Goal: Task Accomplishment & Management: Use online tool/utility

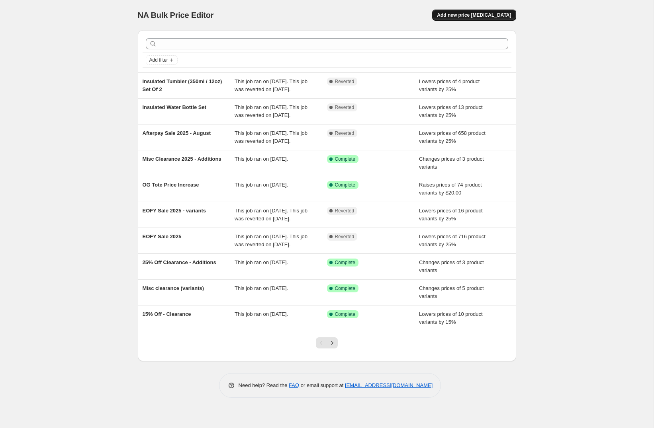
click at [488, 12] on button "Add new price [MEDICAL_DATA]" at bounding box center [474, 15] width 84 height 11
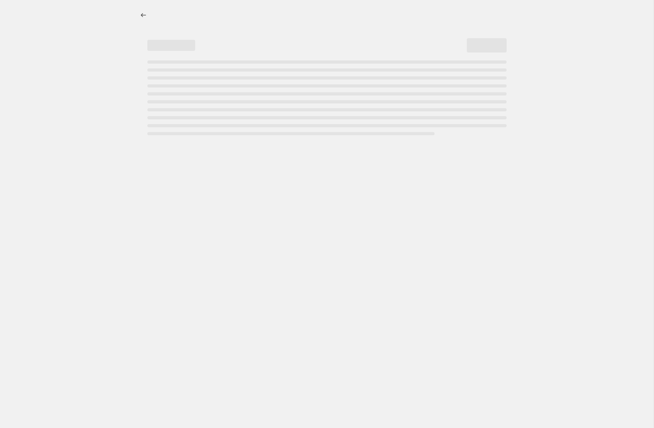
select select "percentage"
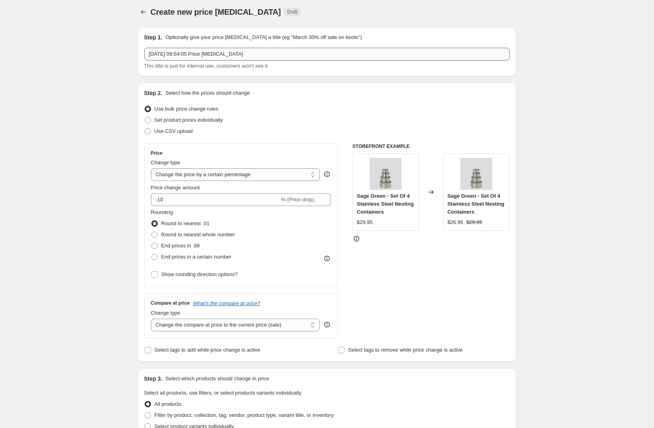
scroll to position [4, 0]
click at [164, 130] on span "Use CSV upload" at bounding box center [173, 130] width 38 height 6
click at [145, 128] on input "Use CSV upload" at bounding box center [144, 127] width 0 height 0
radio input "true"
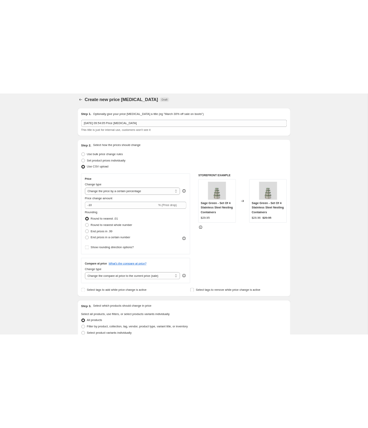
scroll to position [0, 0]
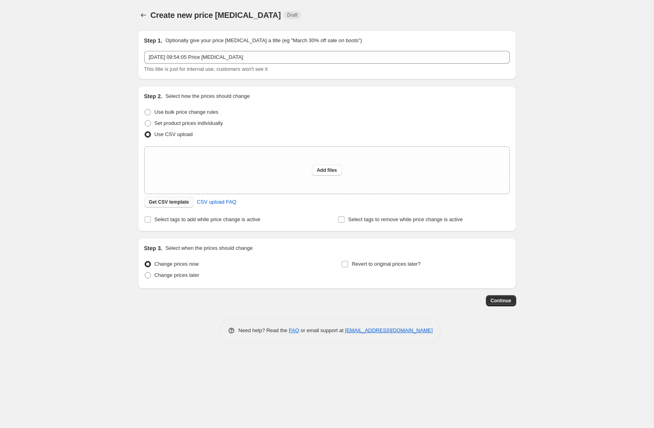
click at [165, 205] on button "Get CSV template" at bounding box center [169, 202] width 50 height 11
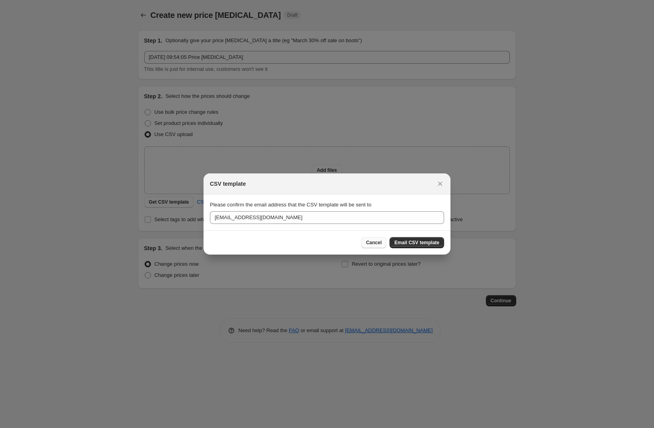
click at [366, 240] on button "Cancel" at bounding box center [373, 242] width 25 height 11
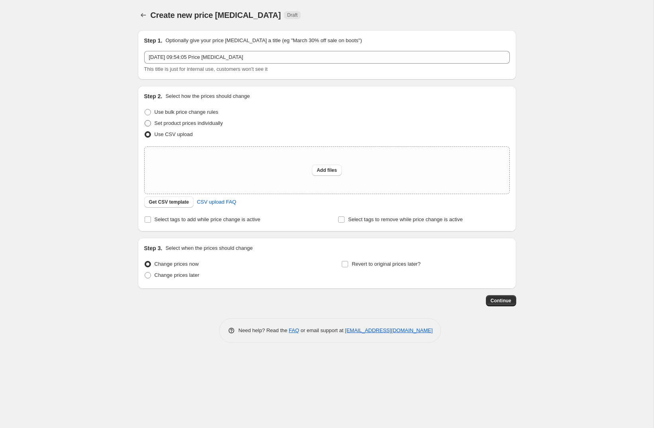
click at [203, 123] on span "Set product prices individually" at bounding box center [188, 123] width 68 height 6
click at [145, 121] on input "Set product prices individually" at bounding box center [144, 120] width 0 height 0
radio input "true"
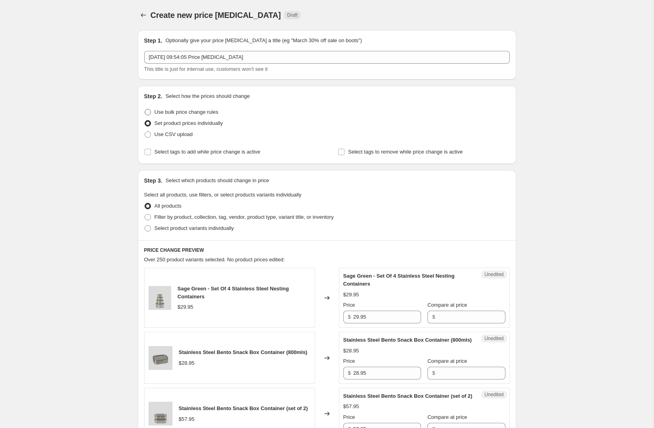
click at [197, 113] on span "Use bulk price change rules" at bounding box center [186, 112] width 64 height 6
click at [145, 109] on input "Use bulk price change rules" at bounding box center [144, 109] width 0 height 0
radio input "true"
select select "percentage"
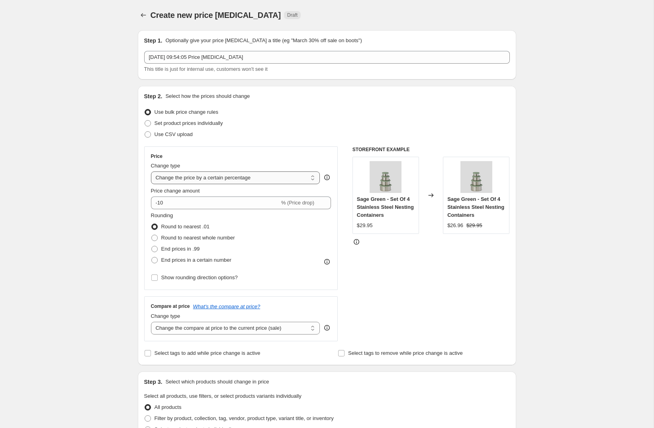
click at [237, 179] on select "Change the price to a certain amount Change the price by a certain amount Chang…" at bounding box center [235, 178] width 169 height 13
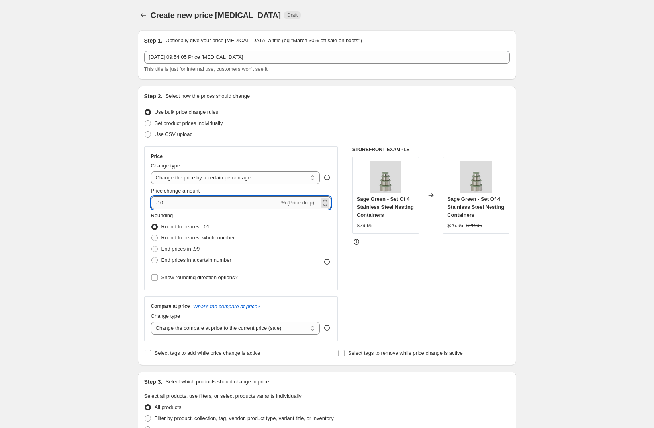
click at [193, 201] on input "-10" at bounding box center [215, 203] width 129 height 13
type input "-1"
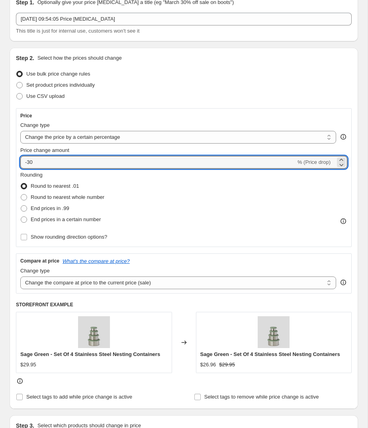
scroll to position [42, 0]
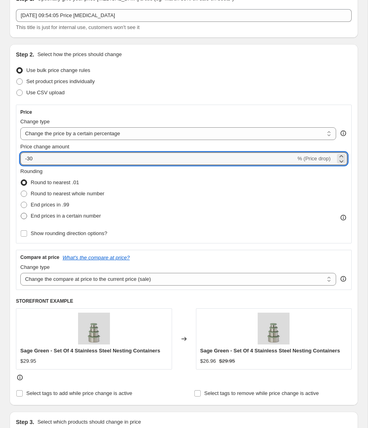
type input "-30"
drag, startPoint x: 52, startPoint y: 216, endPoint x: 55, endPoint y: 222, distance: 7.1
click at [52, 216] on span "End prices in a certain number" at bounding box center [66, 216] width 70 height 6
click at [21, 213] on input "End prices in a certain number" at bounding box center [21, 213] width 0 height 0
radio input "true"
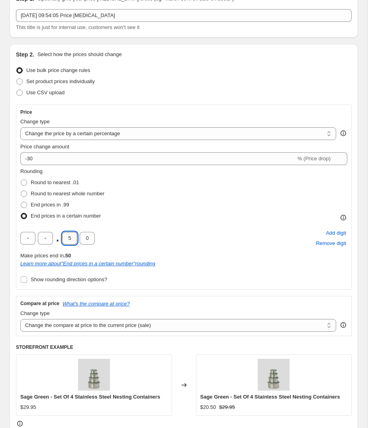
click at [72, 236] on input "5" at bounding box center [69, 238] width 15 height 13
type input "9"
type input "5"
click at [169, 239] on div ". 9 5 Add digit Remove digit" at bounding box center [183, 238] width 327 height 21
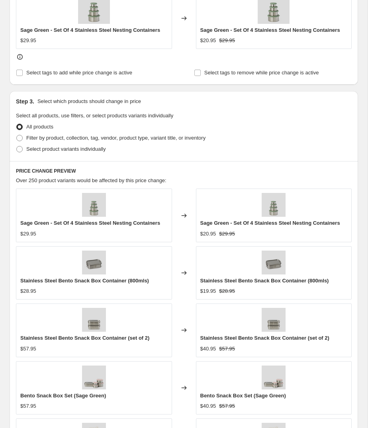
scroll to position [411, 0]
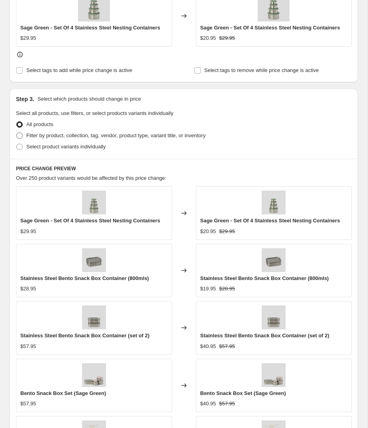
click at [84, 135] on span "Filter by product, collection, tag, vendor, product type, variant title, or inv…" at bounding box center [115, 136] width 179 height 6
click at [17, 133] on input "Filter by product, collection, tag, vendor, product type, variant title, or inv…" at bounding box center [16, 133] width 0 height 0
radio input "true"
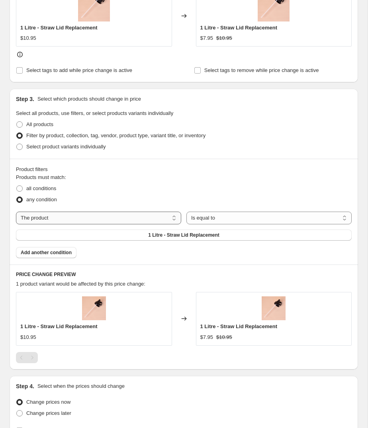
click at [151, 215] on select "The product The product's collection The product's tag The product's vendor The…" at bounding box center [98, 218] width 165 height 13
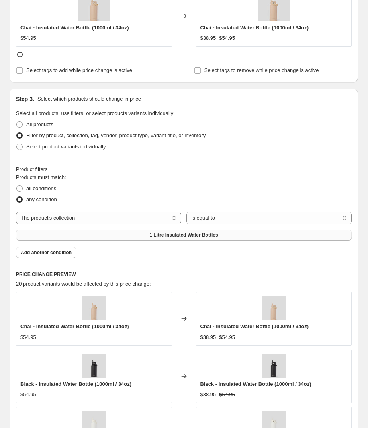
click at [199, 234] on span "1 Litre Insulated Water Bottles" at bounding box center [183, 235] width 68 height 6
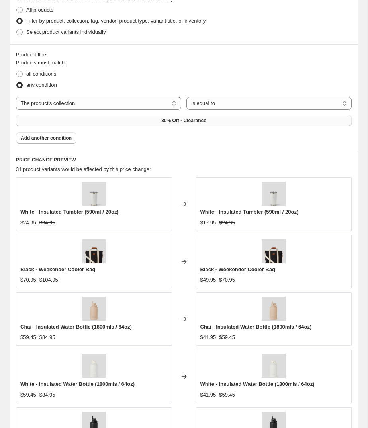
scroll to position [522, 0]
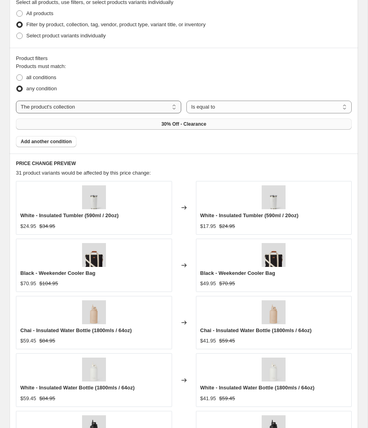
click at [172, 107] on select "The product The product's collection The product's tag The product's vendor The…" at bounding box center [98, 107] width 165 height 13
select select "product"
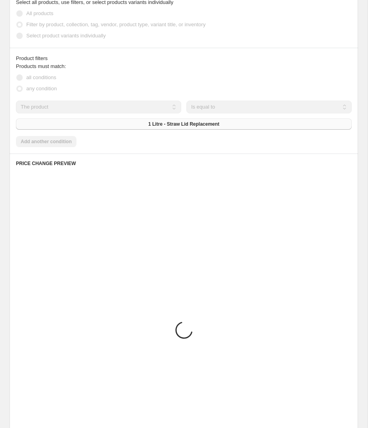
scroll to position [489, 0]
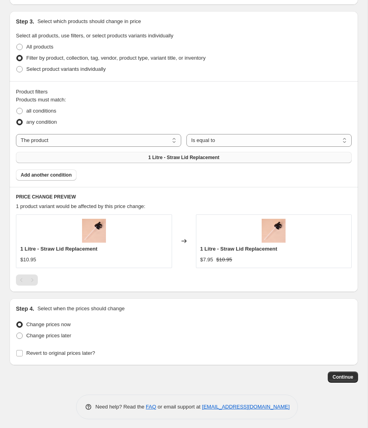
click at [218, 156] on span "1 Litre - Straw Lid Replacement" at bounding box center [183, 157] width 71 height 6
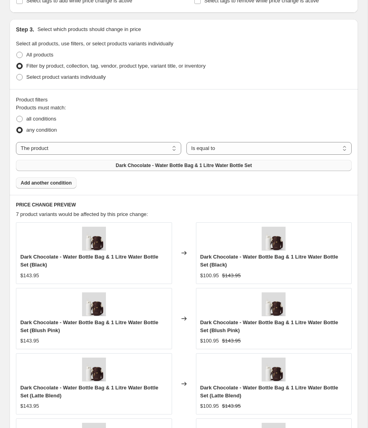
click at [58, 182] on span "Add another condition" at bounding box center [46, 183] width 51 height 6
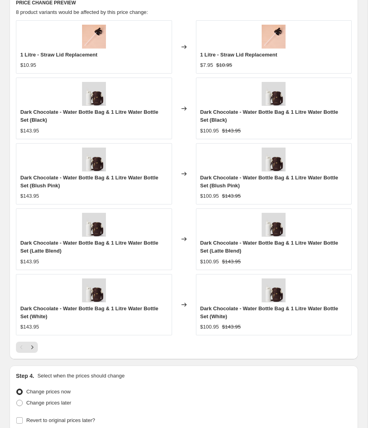
scroll to position [718, 0]
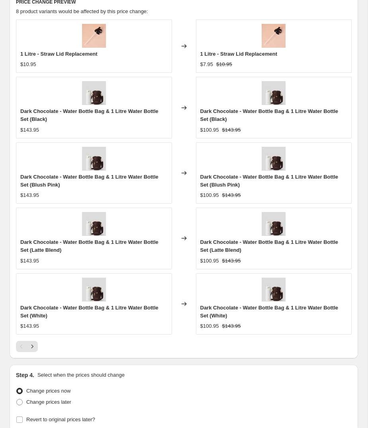
click at [33, 343] on icon "Next" at bounding box center [32, 347] width 8 height 8
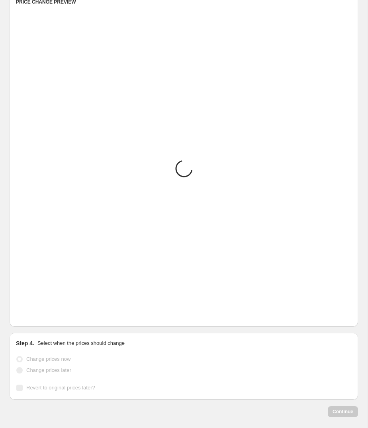
scroll to position [669, 0]
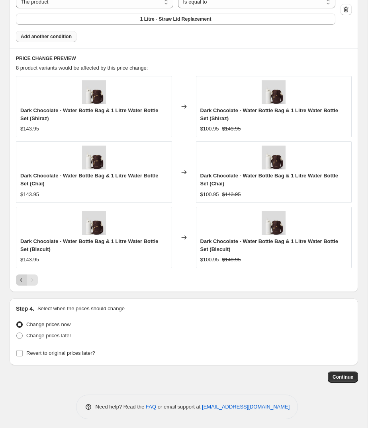
click at [18, 277] on icon "Previous" at bounding box center [22, 280] width 8 height 8
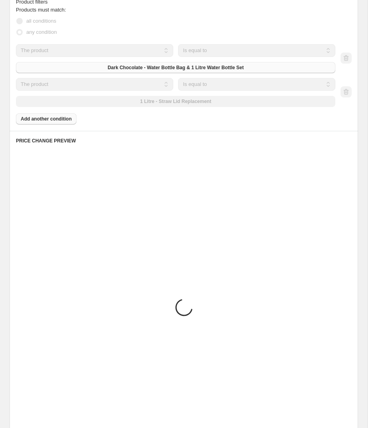
scroll to position [552, 0]
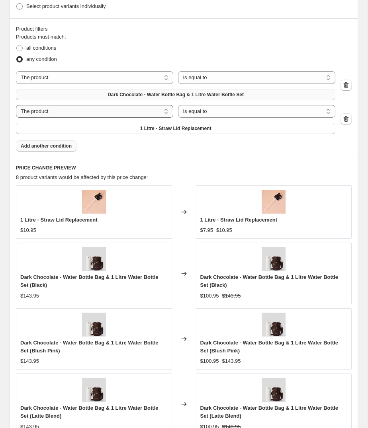
click at [76, 109] on select "The product The product's collection The product's tag The product's vendor The…" at bounding box center [94, 111] width 157 height 13
click at [191, 130] on span "1 Litre - Straw Lid Replacement" at bounding box center [175, 128] width 71 height 6
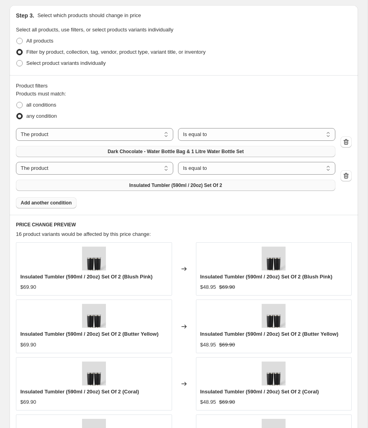
scroll to position [497, 0]
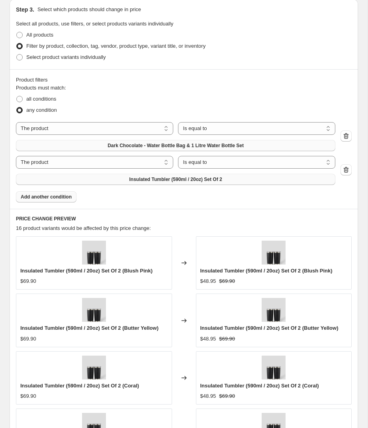
click at [345, 172] on icon "button" at bounding box center [346, 170] width 8 height 8
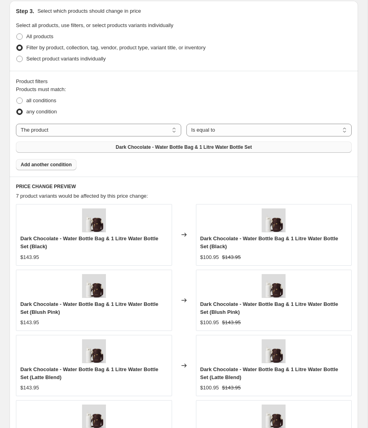
click at [50, 166] on button "Add another condition" at bounding box center [46, 164] width 60 height 11
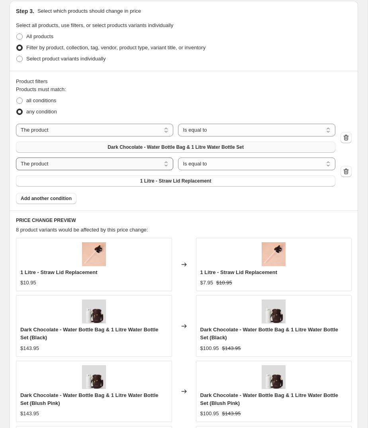
click at [146, 164] on select "The product The product's collection The product's tag The product's vendor The…" at bounding box center [94, 164] width 157 height 13
select select "title"
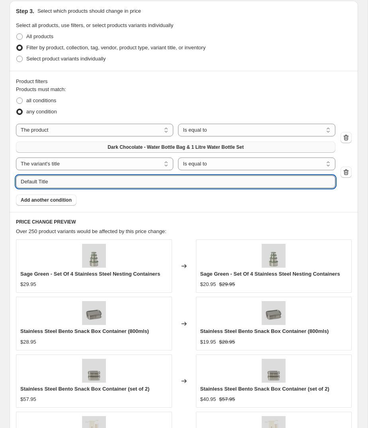
click at [183, 180] on input "Default Title" at bounding box center [175, 182] width 319 height 13
click at [81, 162] on select "The product The product's collection The product's tag The product's vendor The…" at bounding box center [94, 164] width 157 height 13
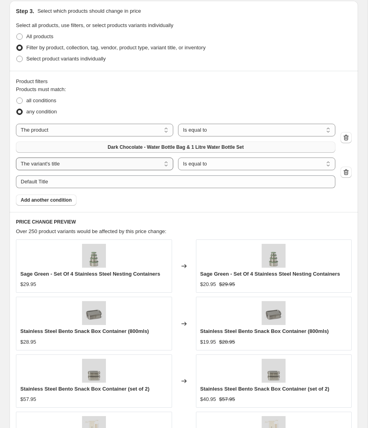
click at [16, 158] on select "The product The product's collection The product's tag The product's vendor The…" at bounding box center [94, 164] width 157 height 13
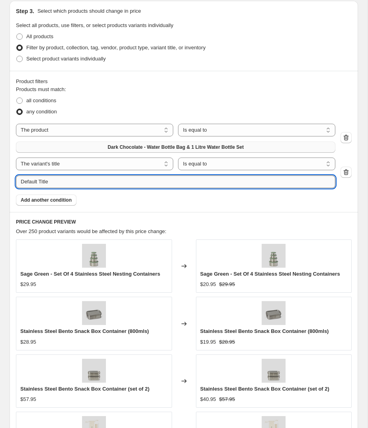
click at [158, 178] on input "Default Title" at bounding box center [175, 182] width 319 height 13
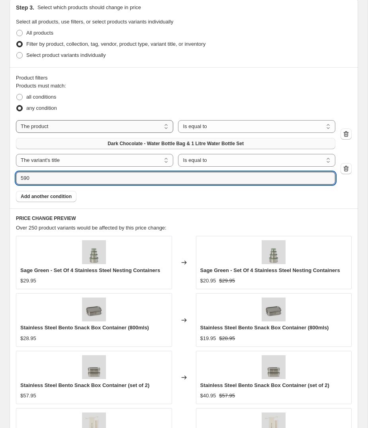
scroll to position [503, 0]
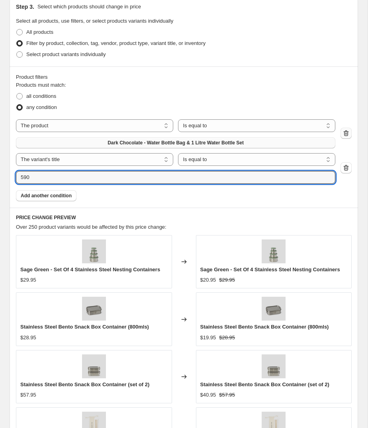
type input "590"
click at [345, 132] on div at bounding box center [345, 134] width 11 height 12
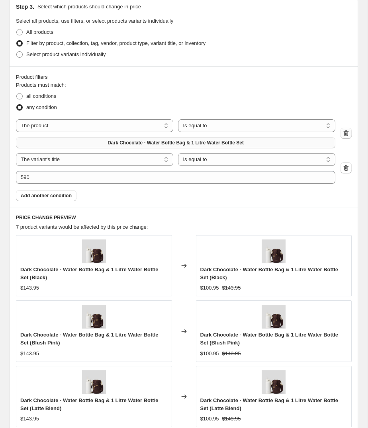
click at [347, 133] on icon "button" at bounding box center [346, 134] width 1 height 2
select select "title"
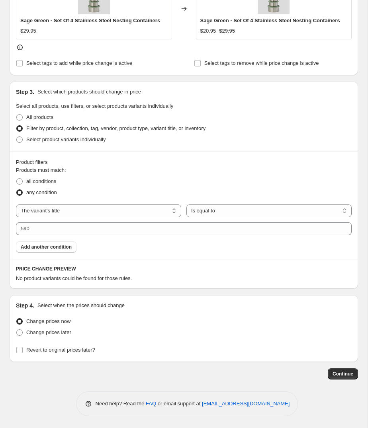
scroll to position [416, 0]
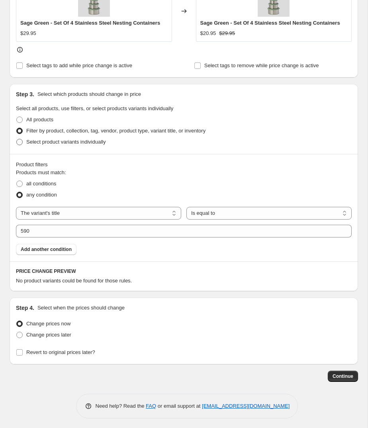
click at [98, 138] on span "Select product variants individually" at bounding box center [65, 142] width 79 height 8
click at [17, 139] on input "Select product variants individually" at bounding box center [16, 139] width 0 height 0
radio input "true"
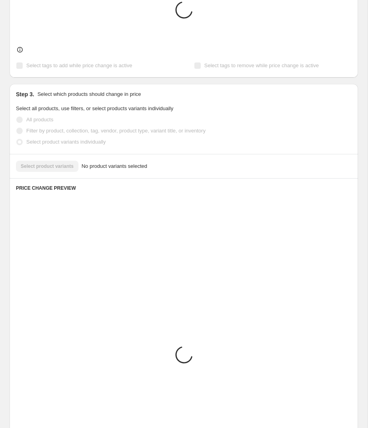
scroll to position [333, 0]
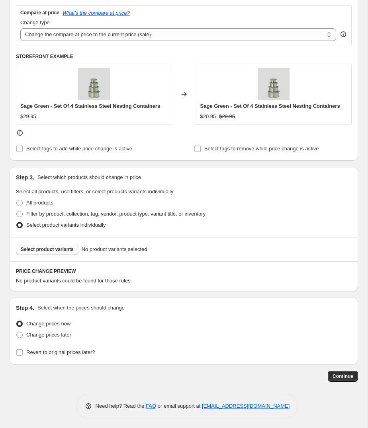
click at [55, 248] on span "Select product variants" at bounding box center [47, 249] width 53 height 6
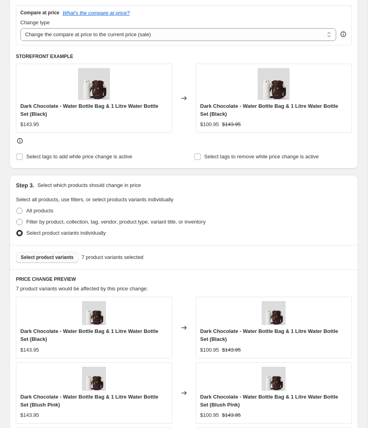
click at [61, 259] on span "Select product variants" at bounding box center [47, 257] width 53 height 6
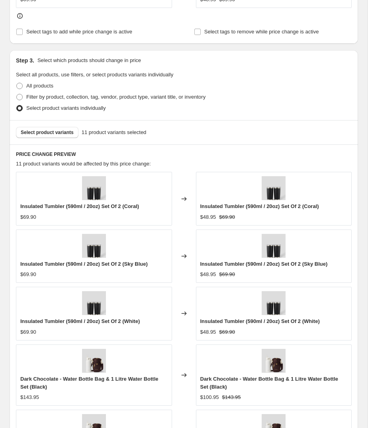
scroll to position [455, 0]
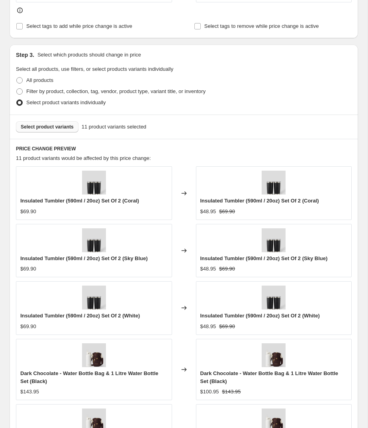
click at [47, 125] on span "Select product variants" at bounding box center [47, 127] width 53 height 6
click at [40, 125] on span "Select product variants" at bounding box center [47, 127] width 53 height 6
click at [43, 126] on span "Select product variants" at bounding box center [47, 127] width 53 height 6
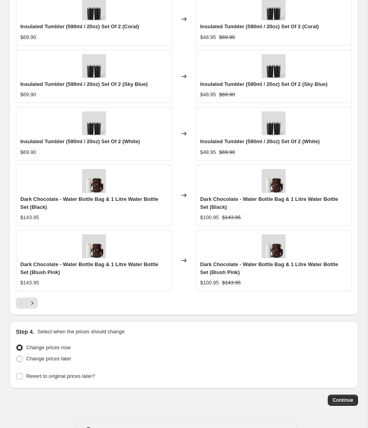
scroll to position [652, 0]
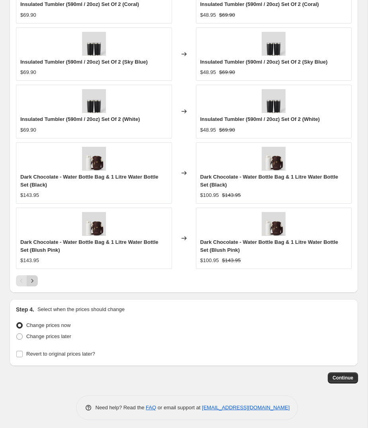
click at [31, 278] on icon "Next" at bounding box center [32, 281] width 8 height 8
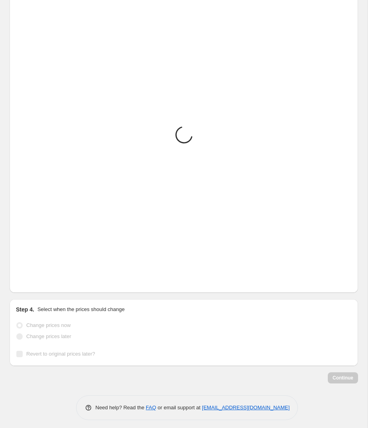
scroll to position [660, 0]
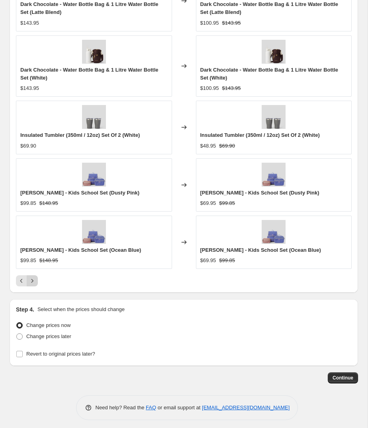
click at [36, 280] on button "Next" at bounding box center [32, 280] width 11 height 11
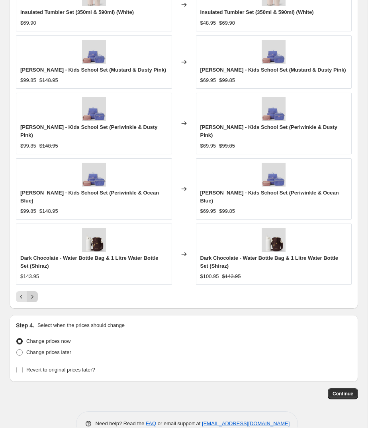
click at [36, 293] on icon "Next" at bounding box center [32, 297] width 8 height 8
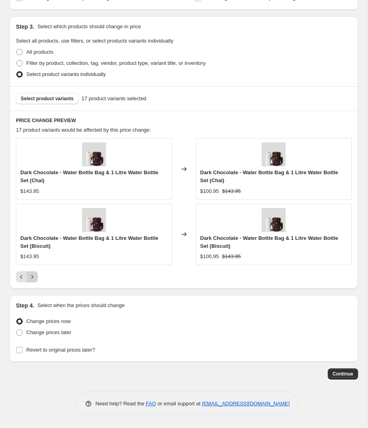
scroll to position [488, 0]
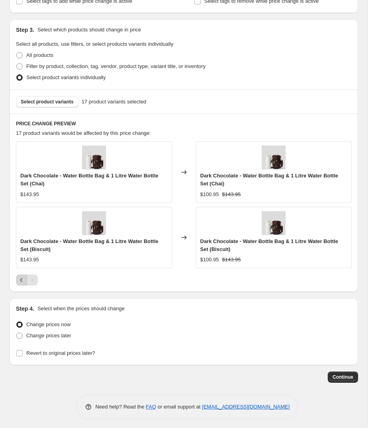
click at [20, 276] on icon "Previous" at bounding box center [22, 280] width 8 height 8
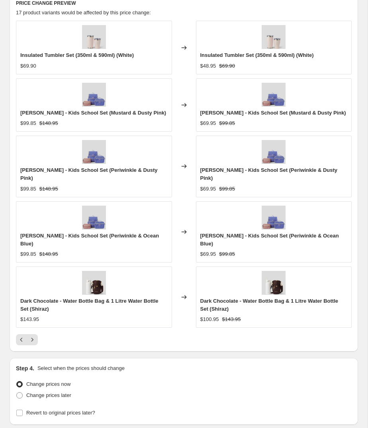
scroll to position [605, 0]
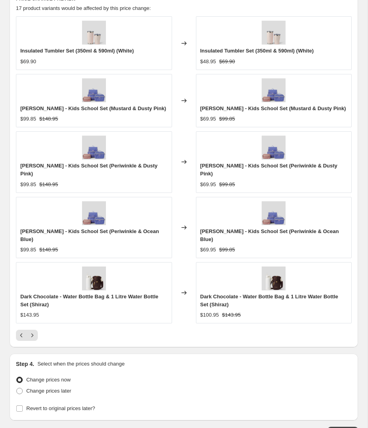
click at [243, 121] on div "[PERSON_NAME] - Kids School Set (Mustard & Dusty Pink) $69.95 $99.85" at bounding box center [274, 100] width 156 height 53
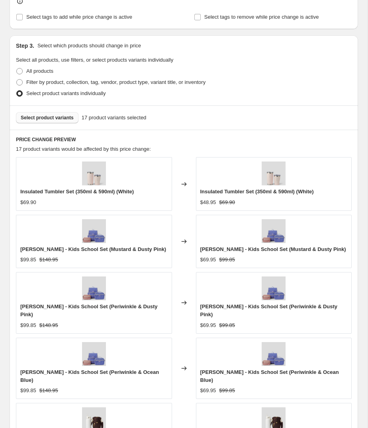
scroll to position [420, 0]
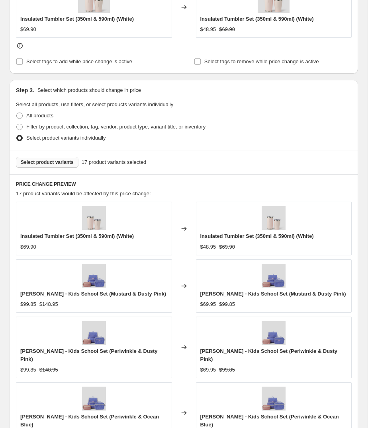
click at [56, 164] on span "Select product variants" at bounding box center [47, 162] width 53 height 6
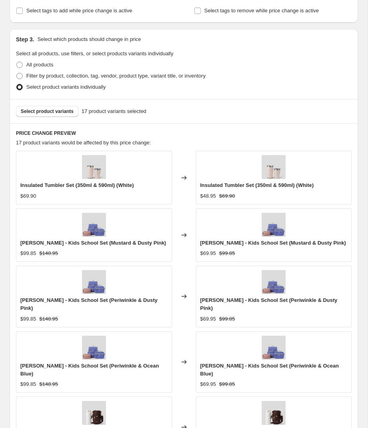
scroll to position [464, 0]
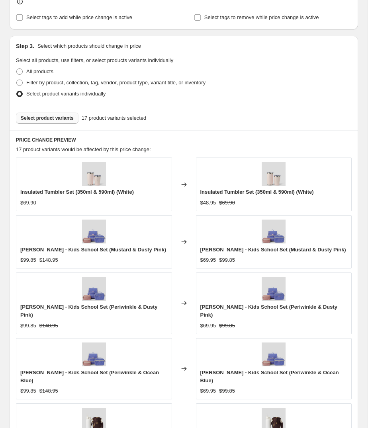
click at [54, 119] on span "Select product variants" at bounding box center [47, 118] width 53 height 6
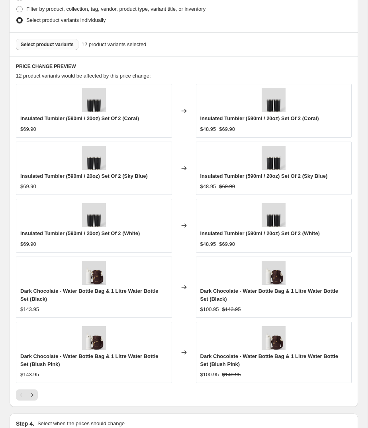
scroll to position [652, 0]
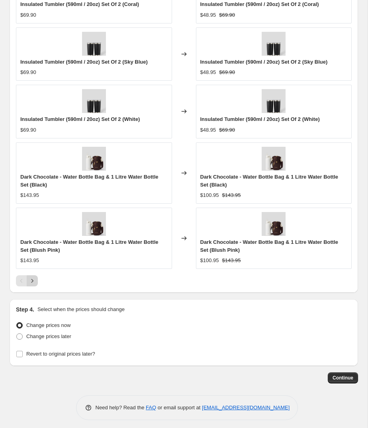
click at [30, 279] on icon "Next" at bounding box center [32, 281] width 8 height 8
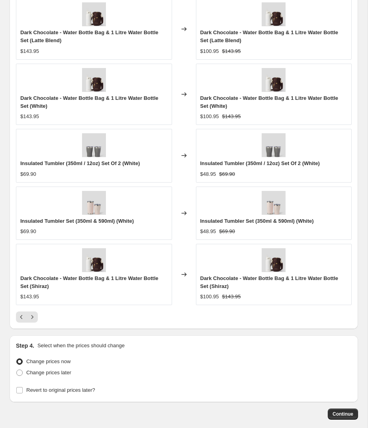
scroll to position [631, 0]
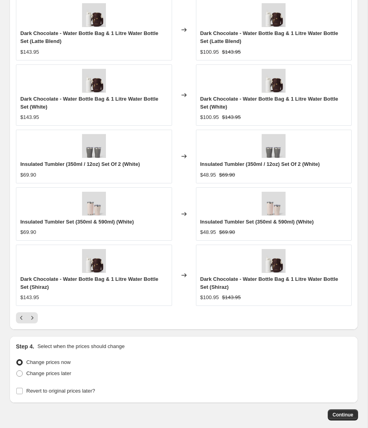
click at [37, 314] on button "Next" at bounding box center [32, 317] width 11 height 11
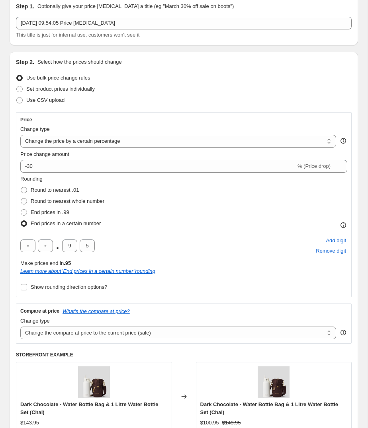
scroll to position [0, 0]
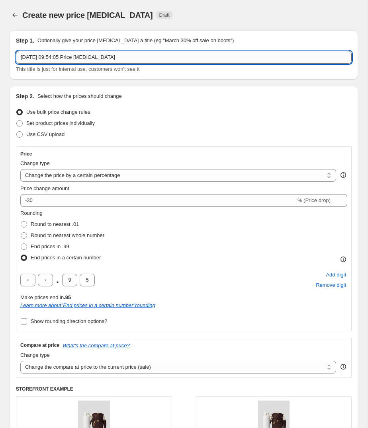
click at [107, 60] on input "[DATE] 09:54:05 Price [MEDICAL_DATA]" at bounding box center [184, 57] width 336 height 13
click at [107, 59] on input "[DATE] 09:54:05 Price [MEDICAL_DATA]" at bounding box center [184, 57] width 336 height 13
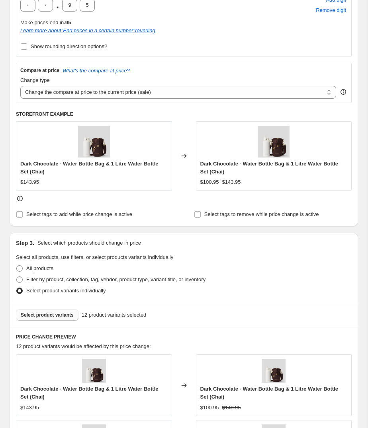
scroll to position [276, 0]
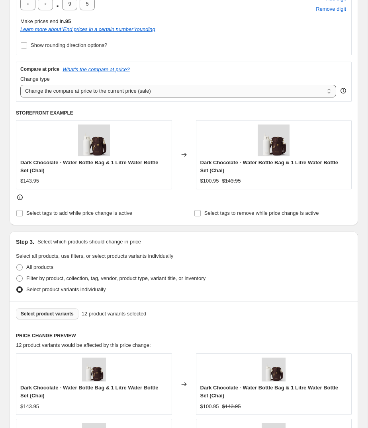
type input "30% OFF - Clearance Sale (Sets)"
click at [182, 91] on select "Change the compare at price to the current price (sale) Change the compare at p…" at bounding box center [178, 91] width 316 height 13
click at [218, 213] on span "Select tags to remove while price change is active" at bounding box center [261, 213] width 115 height 6
click at [201, 213] on input "Select tags to remove while price change is active" at bounding box center [197, 213] width 6 height 6
checkbox input "true"
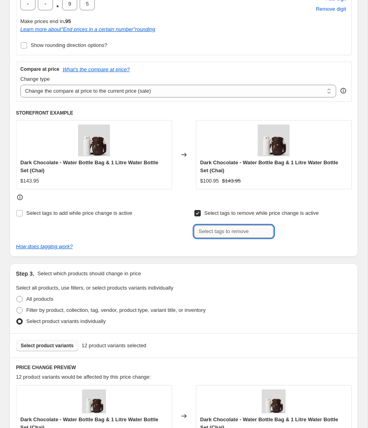
click at [217, 233] on input "text" at bounding box center [234, 231] width 80 height 13
click at [202, 229] on input "welcome20" at bounding box center [234, 231] width 80 height 13
click at [246, 231] on input "Welcome20" at bounding box center [234, 231] width 80 height 13
type input "Welcome20 - discount code"
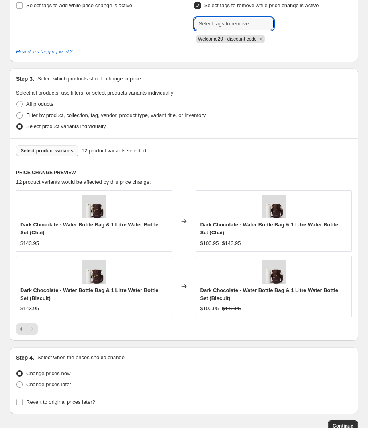
scroll to position [533, 0]
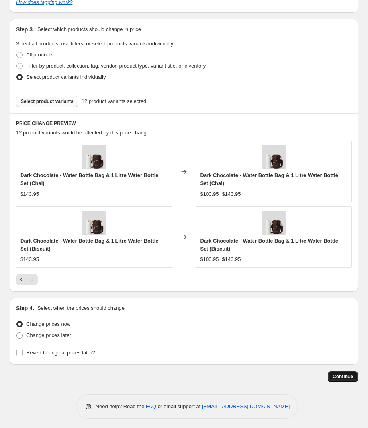
click at [353, 374] on span "Continue" at bounding box center [342, 377] width 21 height 6
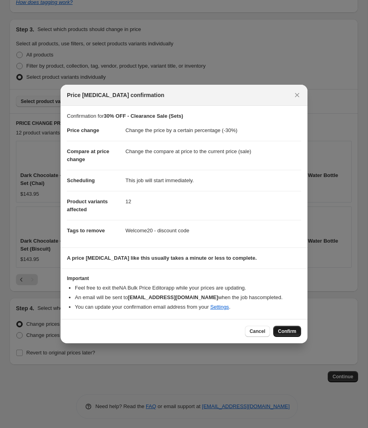
click at [282, 331] on span "Confirm" at bounding box center [287, 331] width 18 height 6
type input "30% OFF - Clearance Sale (Sets)"
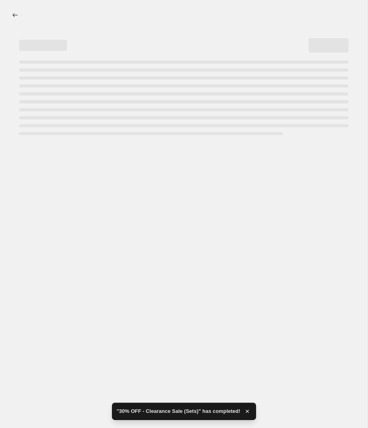
select select "percentage"
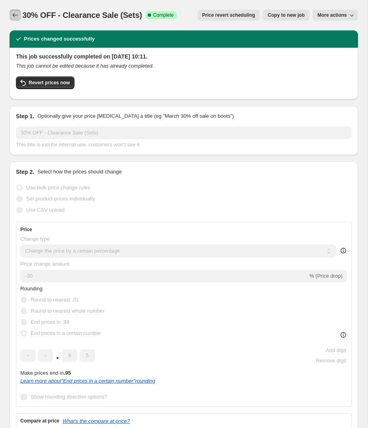
click at [14, 17] on icon "Price change jobs" at bounding box center [15, 15] width 8 height 8
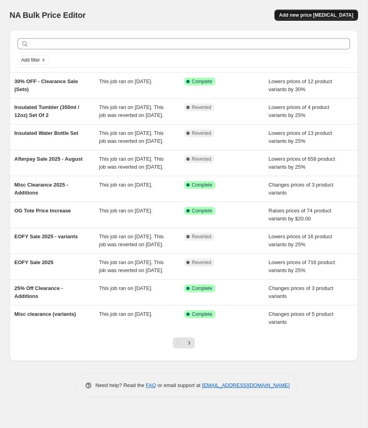
click at [302, 16] on span "Add new price [MEDICAL_DATA]" at bounding box center [316, 15] width 74 height 6
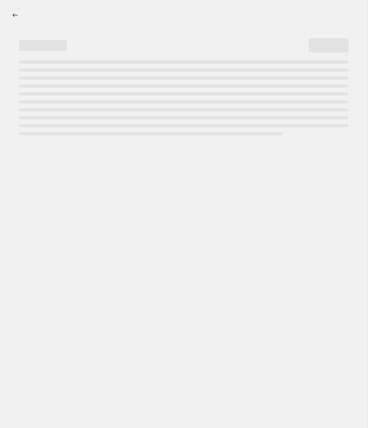
select select "percentage"
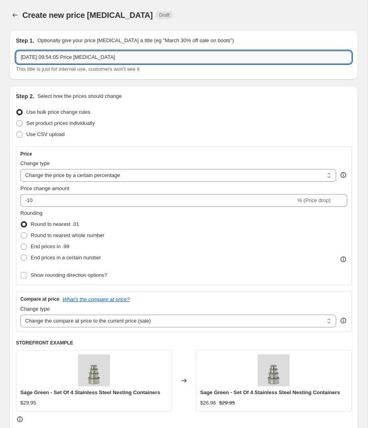
click at [153, 54] on input "[DATE] 09:54:05 Price [MEDICAL_DATA]" at bounding box center [184, 57] width 336 height 13
click at [152, 54] on input "[DATE] 09:54:05 Price [MEDICAL_DATA]" at bounding box center [184, 57] width 336 height 13
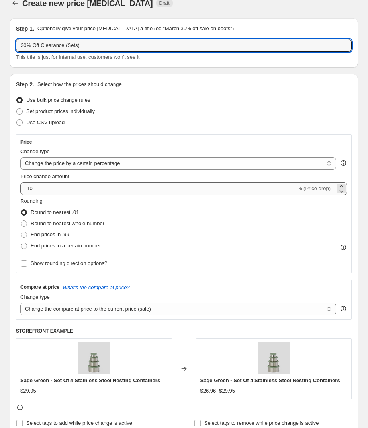
type input "30% Off Clearance (Sets)"
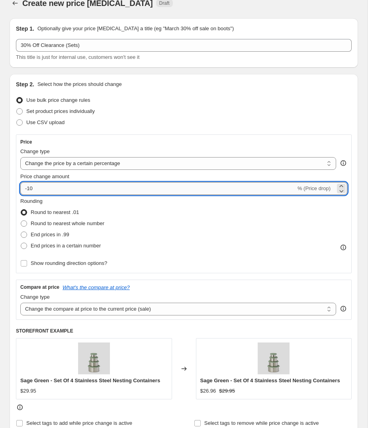
click at [44, 187] on input "-10" at bounding box center [157, 188] width 275 height 13
type input "-1"
type input "-30"
click at [120, 218] on div "Rounding Round to nearest .01 Round to nearest whole number End prices in .99 E…" at bounding box center [183, 224] width 327 height 54
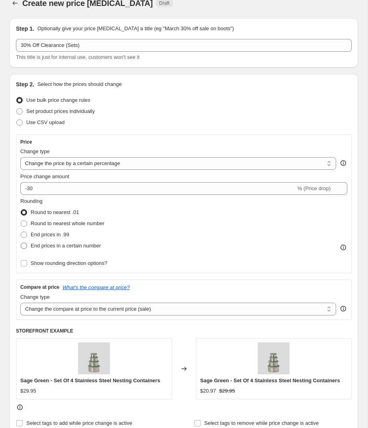
click at [76, 247] on span "End prices in a certain number" at bounding box center [66, 246] width 70 height 6
click at [21, 243] on input "End prices in a certain number" at bounding box center [21, 243] width 0 height 0
radio input "true"
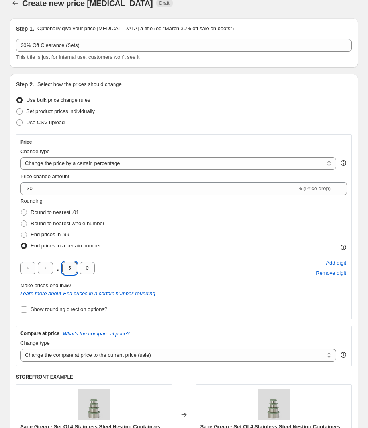
click at [72, 271] on input "5" at bounding box center [69, 268] width 15 height 13
type input "9"
type input "5"
click at [127, 265] on div ". 9 5 Add digit Remove digit" at bounding box center [183, 268] width 327 height 21
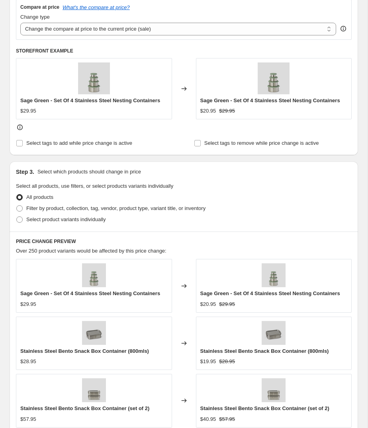
scroll to position [340, 0]
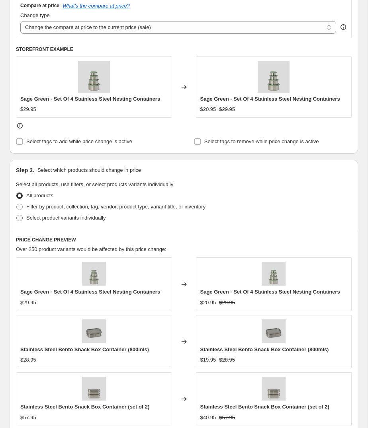
click at [57, 217] on span "Select product variants individually" at bounding box center [65, 218] width 79 height 6
click at [17, 215] on input "Select product variants individually" at bounding box center [16, 215] width 0 height 0
radio input "true"
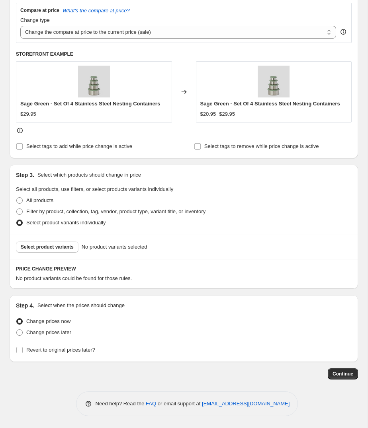
scroll to position [333, 0]
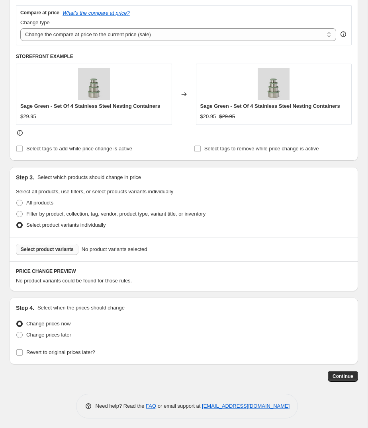
click at [51, 249] on span "Select product variants" at bounding box center [47, 249] width 53 height 6
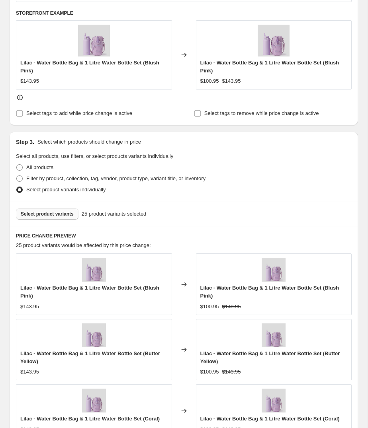
scroll to position [0, 0]
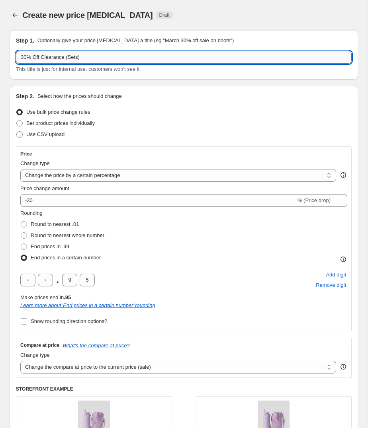
click at [109, 52] on input "30% Off Clearance (Sets)" at bounding box center [184, 57] width 336 height 13
click at [110, 56] on input "30% Off Clearance (Sets)" at bounding box center [184, 57] width 336 height 13
type input "30% Off Clearance (Sets) +"
click at [164, 139] on div "Use CSV upload" at bounding box center [184, 134] width 336 height 11
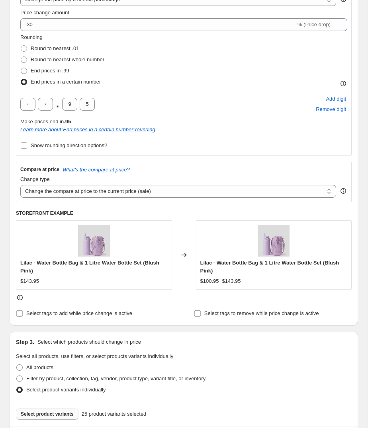
scroll to position [668, 0]
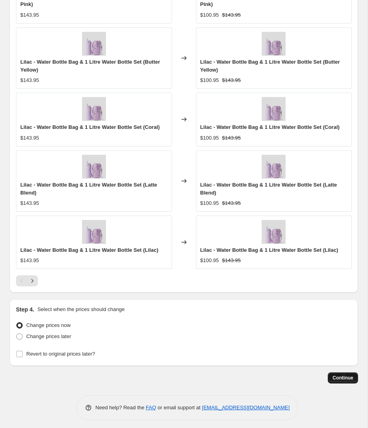
click at [351, 376] on span "Continue" at bounding box center [342, 378] width 21 height 6
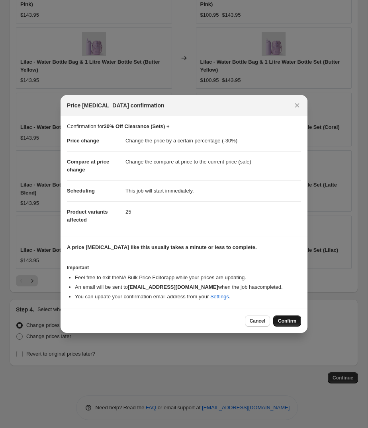
click at [293, 323] on span "Confirm" at bounding box center [287, 321] width 18 height 6
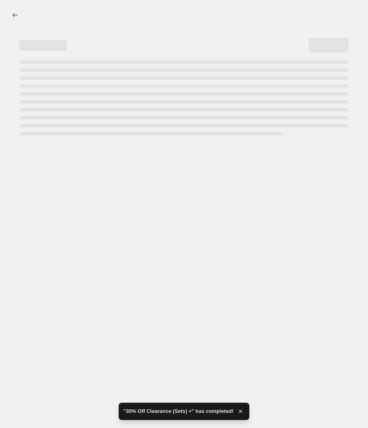
select select "percentage"
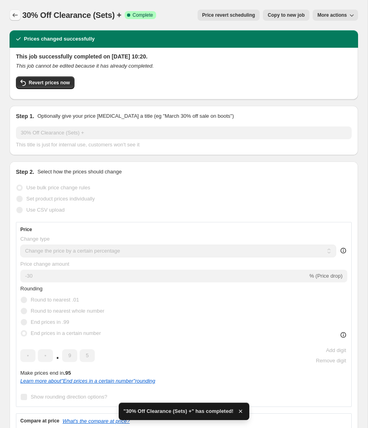
click at [14, 14] on icon "Price change jobs" at bounding box center [15, 15] width 8 height 8
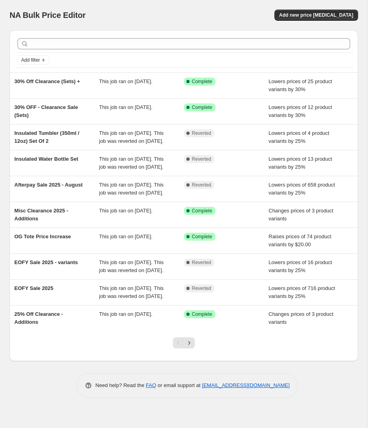
drag, startPoint x: 260, startPoint y: 16, endPoint x: 285, endPoint y: 15, distance: 24.7
click at [260, 16] on div "Add new price [MEDICAL_DATA]" at bounding box center [270, 15] width 175 height 11
click at [305, 15] on span "Add new price [MEDICAL_DATA]" at bounding box center [316, 15] width 74 height 6
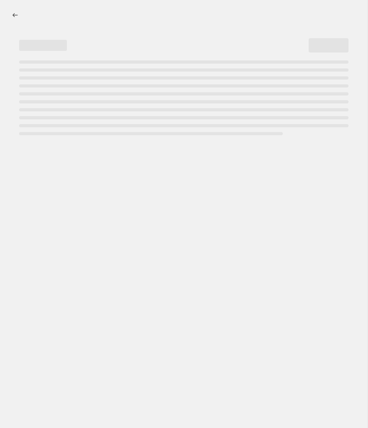
select select "percentage"
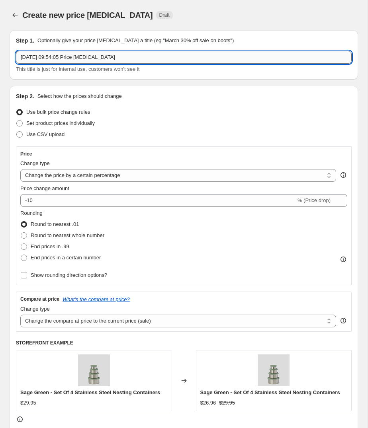
click at [100, 52] on input "[DATE] 09:54:05 Price [MEDICAL_DATA]" at bounding box center [184, 57] width 336 height 13
click at [100, 51] on input "[DATE] 09:54:05 Price [MEDICAL_DATA]" at bounding box center [184, 57] width 336 height 13
type input "25% OFF - Clearance Sale (Sets"
click at [51, 123] on span "Set product prices individually" at bounding box center [60, 123] width 68 height 6
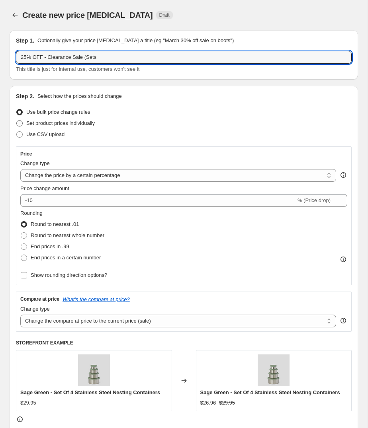
click at [17, 121] on input "Set product prices individually" at bounding box center [16, 120] width 0 height 0
radio input "true"
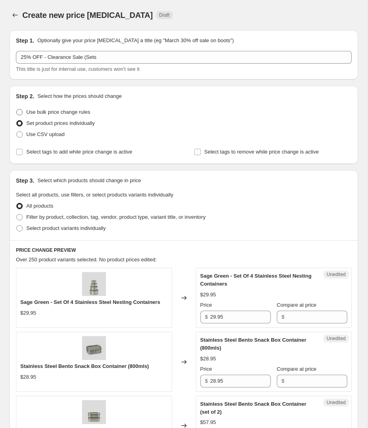
click at [59, 109] on span "Use bulk price change rules" at bounding box center [58, 112] width 64 height 6
click at [17, 109] on input "Use bulk price change rules" at bounding box center [16, 109] width 0 height 0
radio input "true"
select select "percentage"
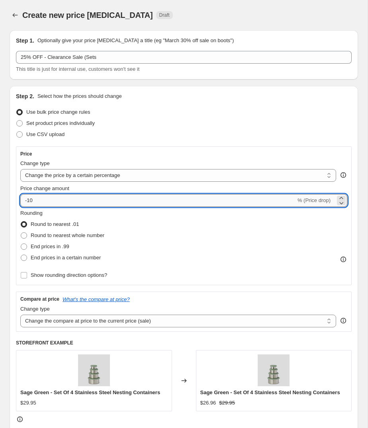
click at [60, 201] on input "-10" at bounding box center [157, 200] width 275 height 13
type input "-1"
type input "-25"
click at [60, 257] on span "End prices in a certain number" at bounding box center [66, 258] width 70 height 6
click at [21, 255] on input "End prices in a certain number" at bounding box center [21, 255] width 0 height 0
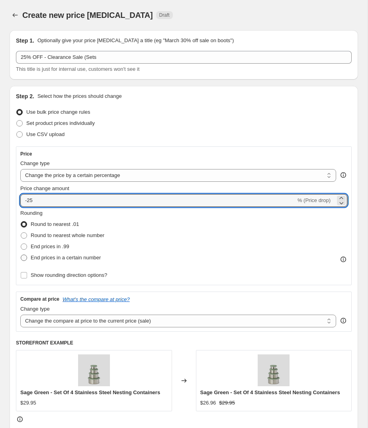
radio input "true"
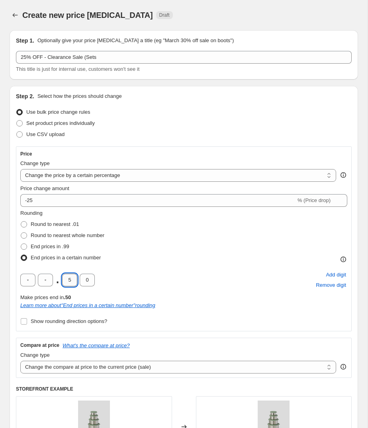
click at [73, 283] on input "5" at bounding box center [69, 280] width 15 height 13
type input "9"
type input "5"
click at [167, 262] on div "Rounding Round to nearest .01 Round to nearest whole number End prices in .99 E…" at bounding box center [183, 236] width 327 height 54
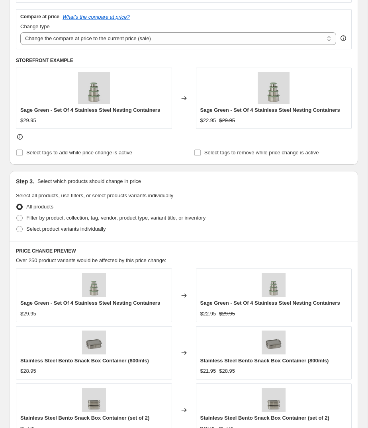
scroll to position [332, 0]
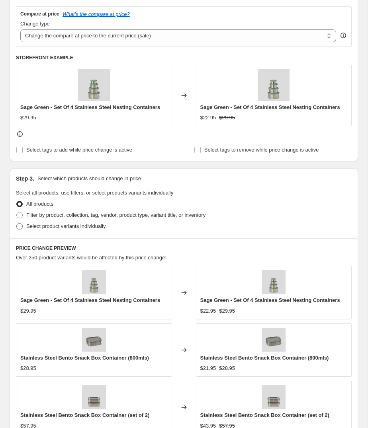
click at [65, 226] on span "Select product variants individually" at bounding box center [65, 226] width 79 height 6
click at [17, 224] on input "Select product variants individually" at bounding box center [16, 223] width 0 height 0
radio input "true"
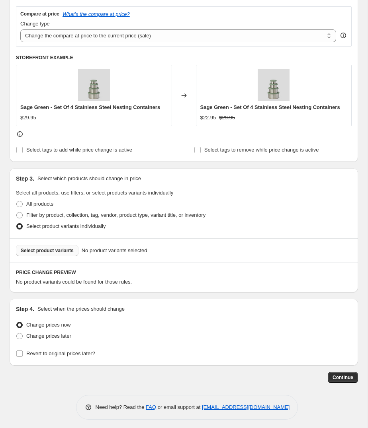
click at [41, 248] on span "Select product variants" at bounding box center [47, 251] width 53 height 6
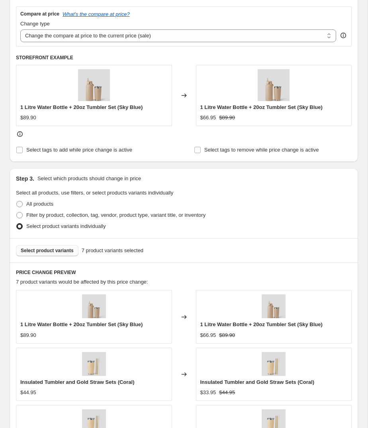
click at [51, 248] on span "Select product variants" at bounding box center [47, 251] width 53 height 6
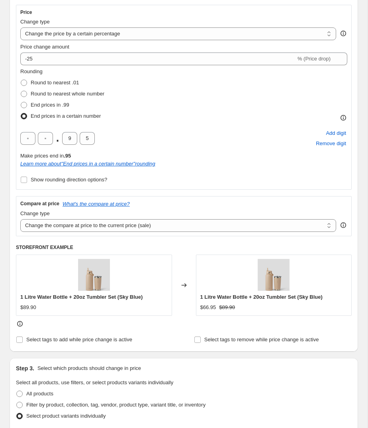
scroll to position [142, 0]
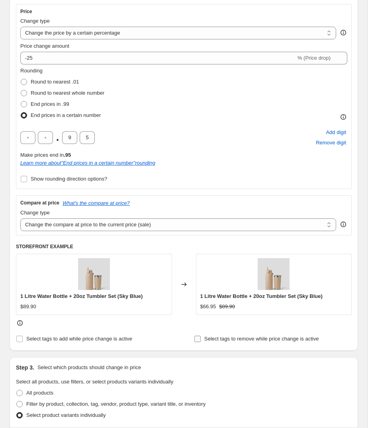
click at [232, 339] on span "Select tags to remove while price change is active" at bounding box center [261, 339] width 115 height 6
click at [201, 339] on input "Select tags to remove while price change is active" at bounding box center [197, 339] width 6 height 6
checkbox input "true"
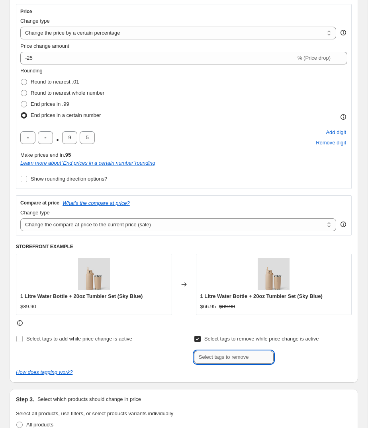
click at [220, 356] on input "text" at bounding box center [234, 357] width 80 height 13
type input "W"
type input "w"
type input "Welcome20 - discount code"
click at [246, 382] on div "Step 1. Optionally give your price [MEDICAL_DATA] a title (eg "March 30% off sa…" at bounding box center [180, 395] width 355 height 1028
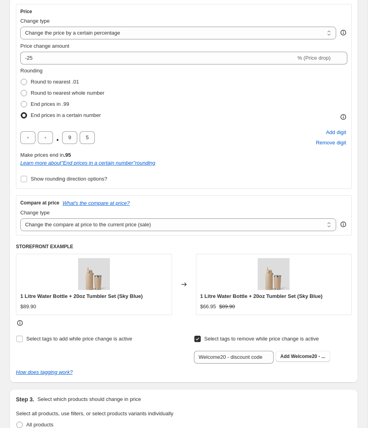
click at [301, 356] on span "Welcome20 - ..." at bounding box center [308, 357] width 34 height 6
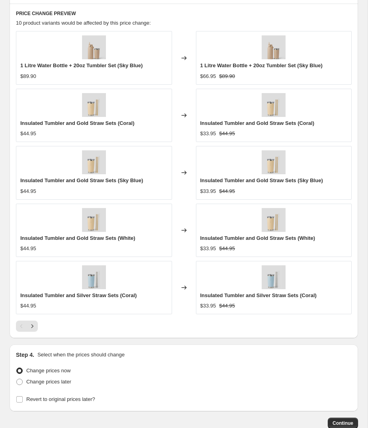
scroll to position [681, 0]
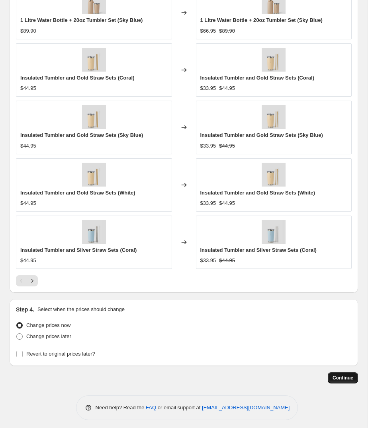
click at [345, 373] on button "Continue" at bounding box center [343, 378] width 30 height 11
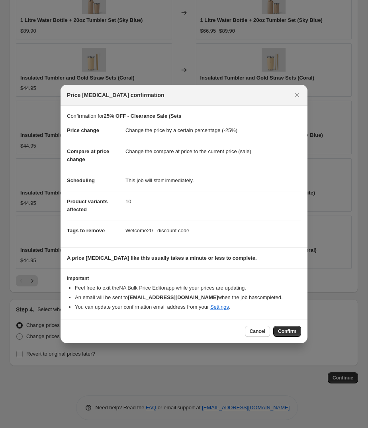
click at [289, 335] on button "Confirm" at bounding box center [287, 331] width 28 height 11
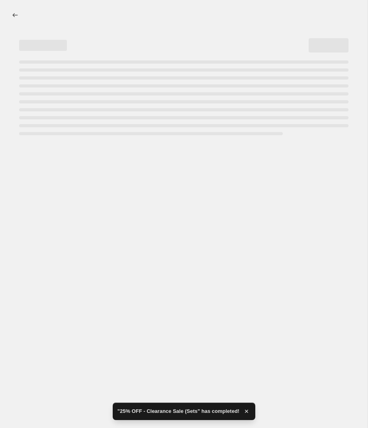
select select "percentage"
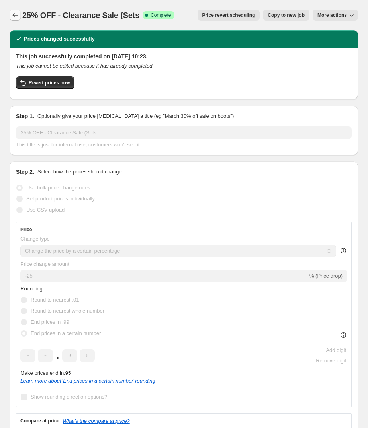
click at [14, 14] on icon "Price change jobs" at bounding box center [15, 15] width 8 height 8
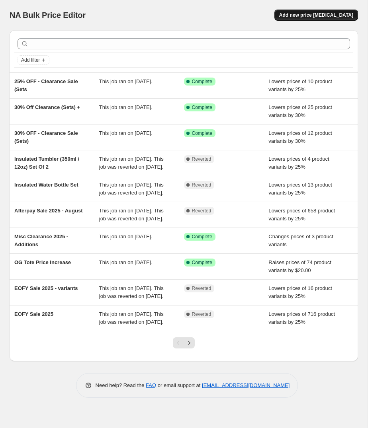
click at [303, 17] on span "Add new price [MEDICAL_DATA]" at bounding box center [316, 15] width 74 height 6
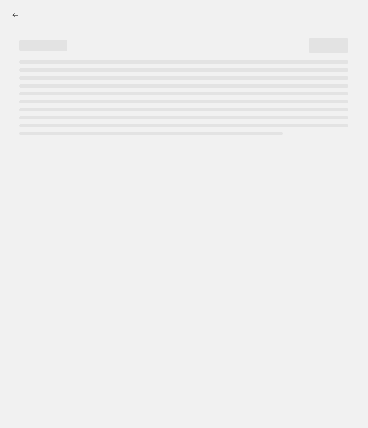
select select "percentage"
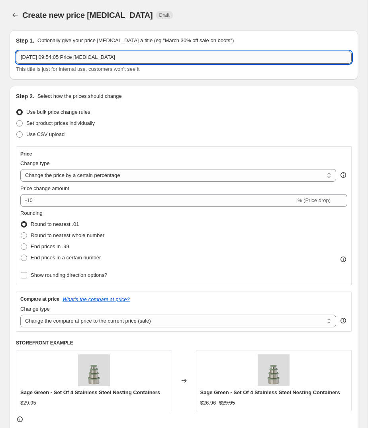
click at [96, 59] on input "[DATE] 09:54:05 Price [MEDICAL_DATA]" at bounding box center [184, 57] width 336 height 13
click at [95, 59] on input "[DATE] 09:54:05 Price [MEDICAL_DATA]" at bounding box center [184, 57] width 336 height 13
type input "10% OFF - Clearance Sale (Sets"
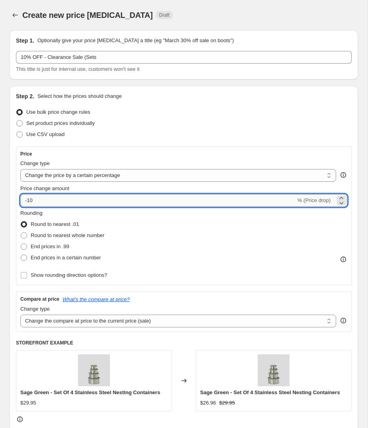
click at [59, 203] on input "-10" at bounding box center [157, 200] width 275 height 13
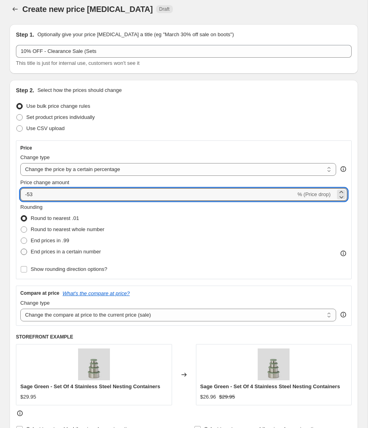
type input "-53"
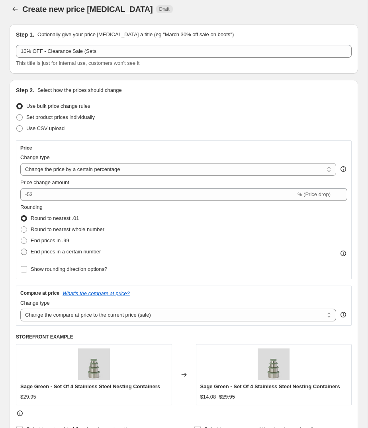
click at [59, 246] on label "End prices in a certain number" at bounding box center [60, 251] width 80 height 11
drag, startPoint x: 59, startPoint y: 250, endPoint x: 68, endPoint y: 252, distance: 9.5
click at [59, 250] on span "End prices in a certain number" at bounding box center [66, 252] width 70 height 6
click at [21, 249] on input "End prices in a certain number" at bounding box center [21, 249] width 0 height 0
radio input "true"
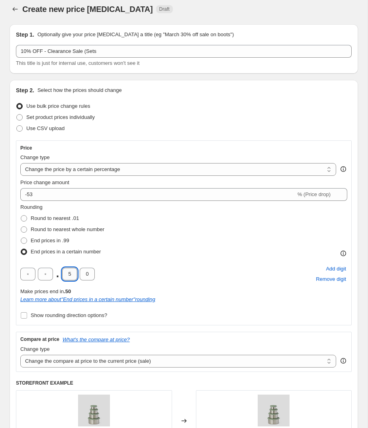
click at [74, 273] on input "5" at bounding box center [69, 274] width 15 height 13
type input "9"
type input "5"
click at [140, 264] on div ". 9 5 Add digit Remove digit" at bounding box center [183, 274] width 327 height 21
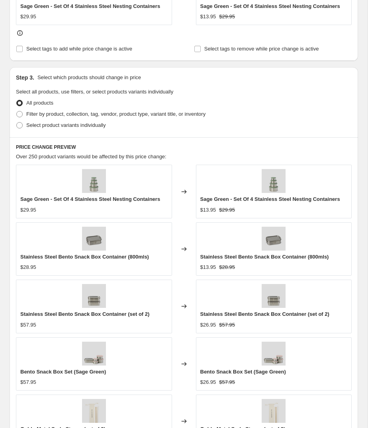
scroll to position [435, 0]
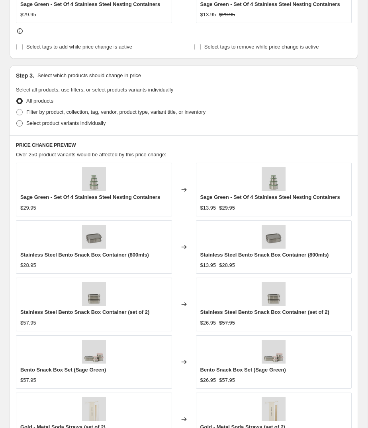
click at [47, 121] on span "Select product variants individually" at bounding box center [65, 123] width 79 height 6
click at [17, 121] on input "Select product variants individually" at bounding box center [16, 120] width 0 height 0
radio input "true"
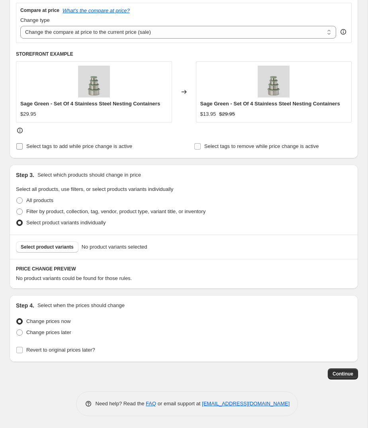
scroll to position [333, 0]
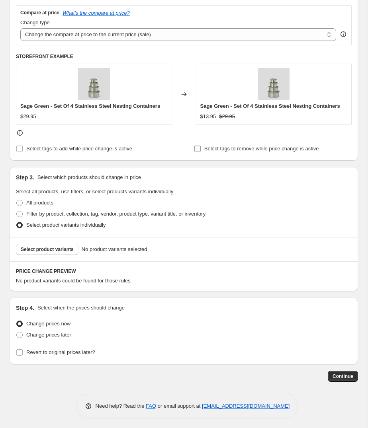
drag, startPoint x: 236, startPoint y: 149, endPoint x: 232, endPoint y: 151, distance: 4.3
click at [236, 149] on span "Select tags to remove while price change is active" at bounding box center [261, 149] width 115 height 6
click at [201, 149] on input "Select tags to remove while price change is active" at bounding box center [197, 149] width 6 height 6
checkbox input "true"
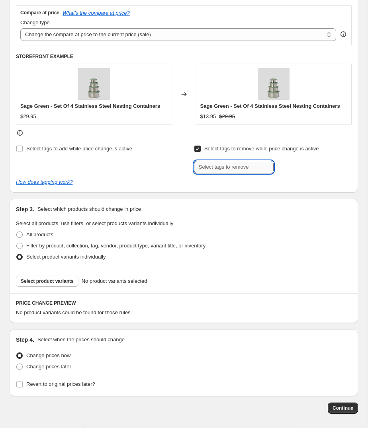
click at [205, 166] on input "text" at bounding box center [234, 167] width 80 height 13
type input "Welcome20 - discount code"
click at [306, 165] on span "Welcome20 - ..." at bounding box center [308, 167] width 34 height 6
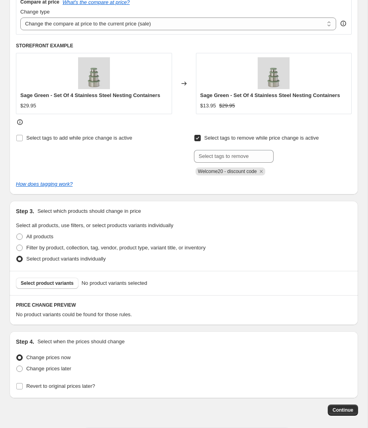
scroll to position [377, 0]
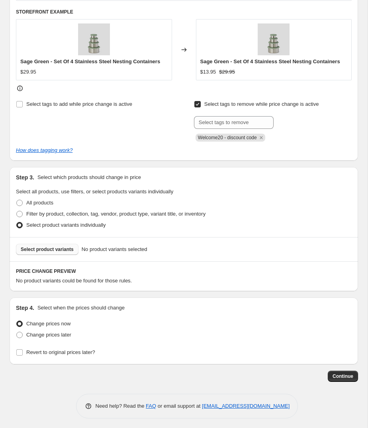
click at [47, 251] on span "Select product variants" at bounding box center [47, 249] width 53 height 6
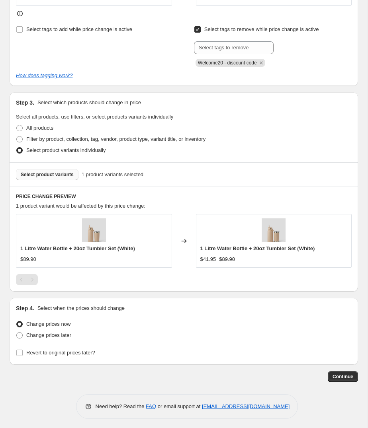
scroll to position [449, 0]
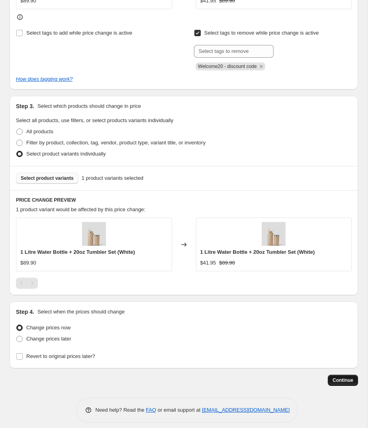
click at [338, 380] on span "Continue" at bounding box center [342, 380] width 21 height 6
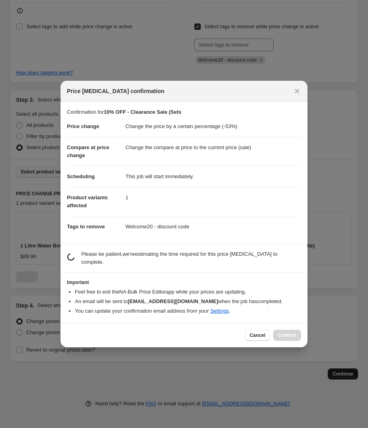
scroll to position [0, 0]
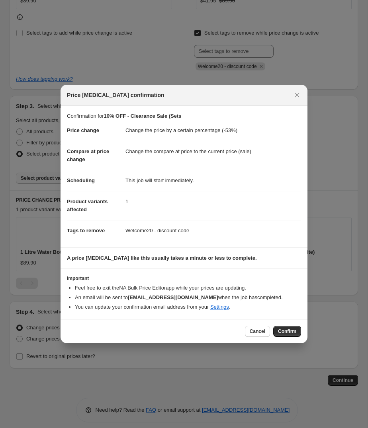
click at [285, 330] on span "Confirm" at bounding box center [287, 331] width 18 height 6
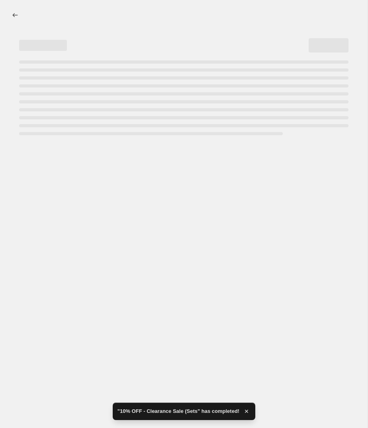
select select "percentage"
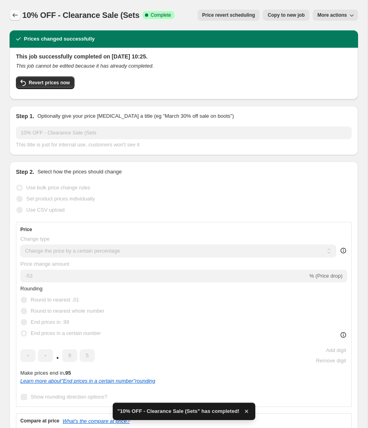
click at [19, 12] on button "Price change jobs" at bounding box center [15, 15] width 11 height 11
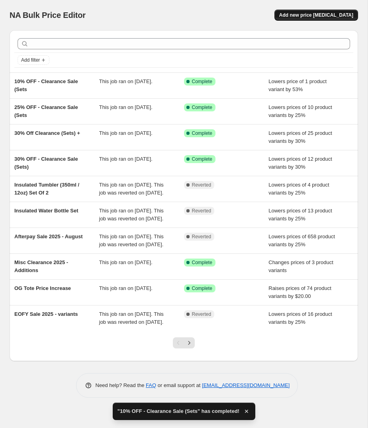
click at [318, 16] on span "Add new price [MEDICAL_DATA]" at bounding box center [316, 15] width 74 height 6
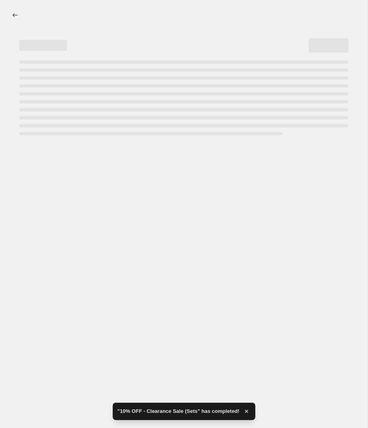
select select "percentage"
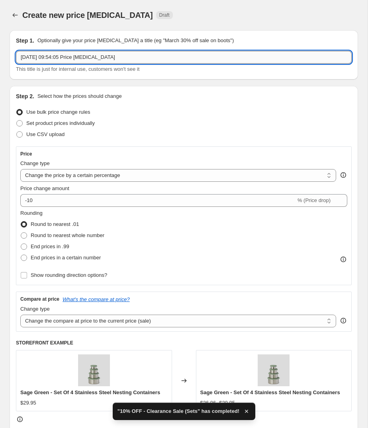
click at [136, 57] on input "[DATE] 09:54:05 Price [MEDICAL_DATA]" at bounding box center [184, 57] width 336 height 13
click at [136, 56] on input "[DATE] 09:54:05 Price [MEDICAL_DATA]" at bounding box center [184, 57] width 336 height 13
click at [136, 57] on input "[DATE] 09:54:05 Price [MEDICAL_DATA]" at bounding box center [184, 57] width 336 height 13
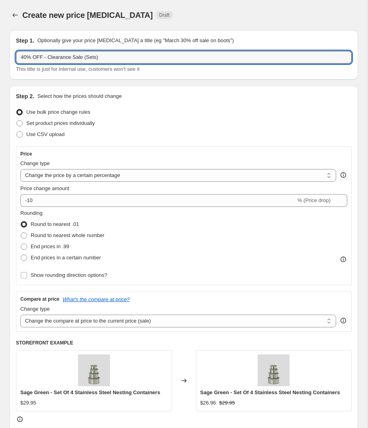
type input "40% OFF - Clearance Sale (Sets)"
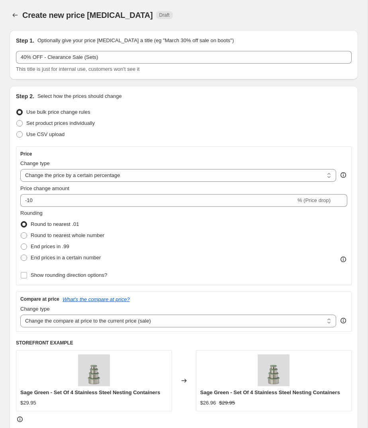
click at [164, 123] on div "Set product prices individually" at bounding box center [184, 123] width 336 height 11
click at [62, 122] on span "Set product prices individually" at bounding box center [60, 123] width 68 height 6
click at [17, 121] on input "Set product prices individually" at bounding box center [16, 120] width 0 height 0
radio input "true"
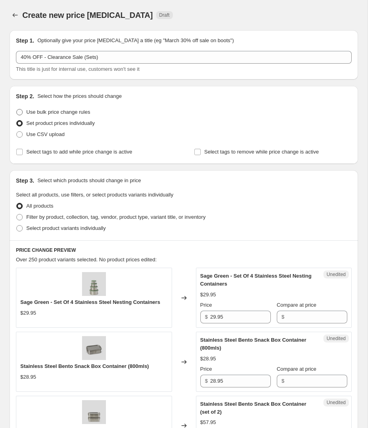
click at [60, 113] on span "Use bulk price change rules" at bounding box center [58, 112] width 64 height 6
click at [17, 109] on input "Use bulk price change rules" at bounding box center [16, 109] width 0 height 0
radio input "true"
select select "percentage"
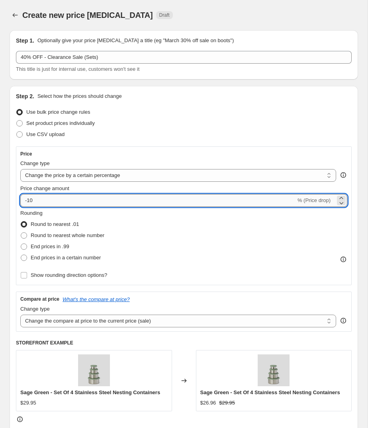
click at [60, 199] on input "-10" at bounding box center [157, 200] width 275 height 13
type input "-1"
type input "-40"
click at [175, 238] on div "Rounding Round to nearest .01 Round to nearest whole number End prices in .99 E…" at bounding box center [183, 236] width 327 height 54
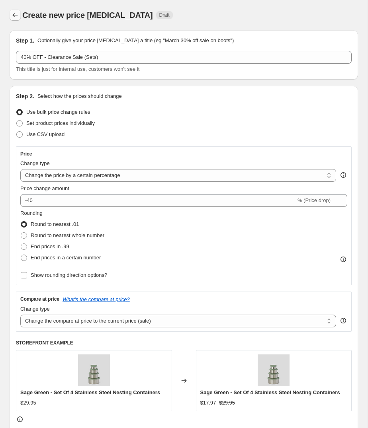
click at [14, 15] on icon "Price change jobs" at bounding box center [15, 15] width 5 height 4
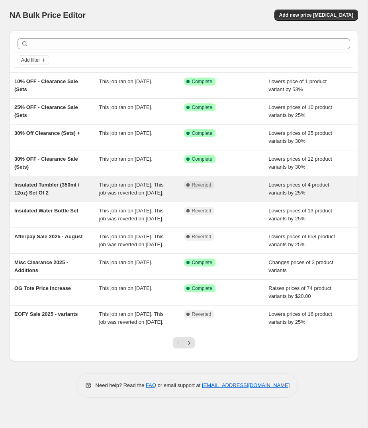
scroll to position [11, 0]
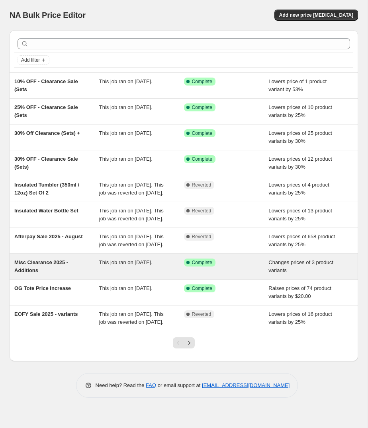
click at [73, 275] on div "Misc Clearance 2025 - Additions" at bounding box center [56, 267] width 85 height 16
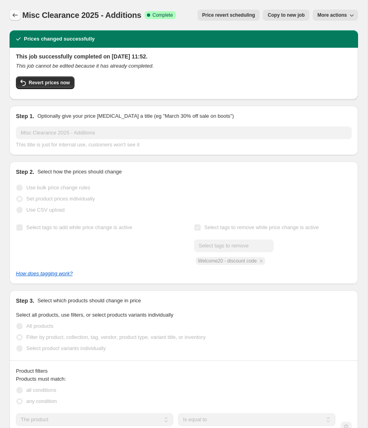
click at [12, 16] on icon "Price change jobs" at bounding box center [15, 15] width 8 height 8
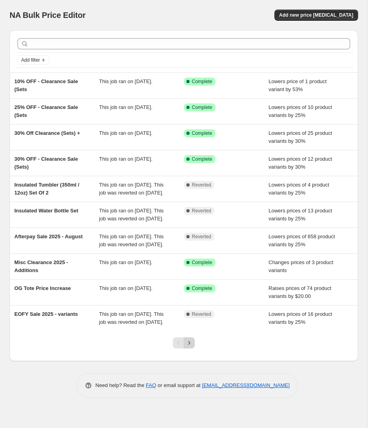
click at [191, 347] on icon "Next" at bounding box center [189, 343] width 8 height 8
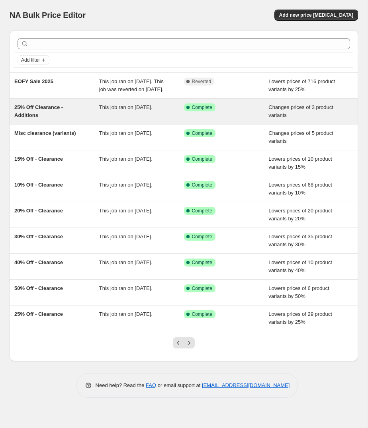
click at [33, 119] on div "25% Off Clearance - Additions" at bounding box center [56, 111] width 85 height 16
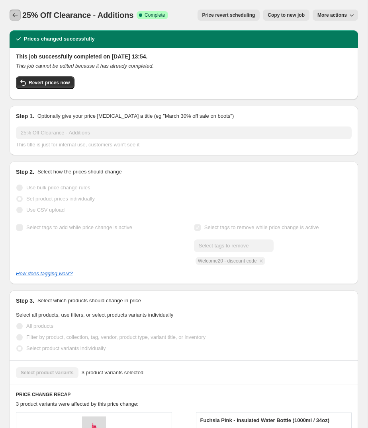
click at [14, 15] on icon "Price change jobs" at bounding box center [15, 15] width 5 height 4
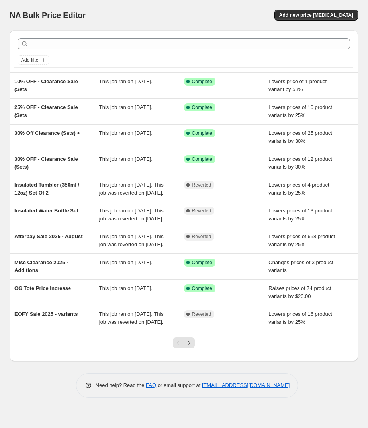
click at [189, 347] on icon "Next" at bounding box center [189, 343] width 8 height 8
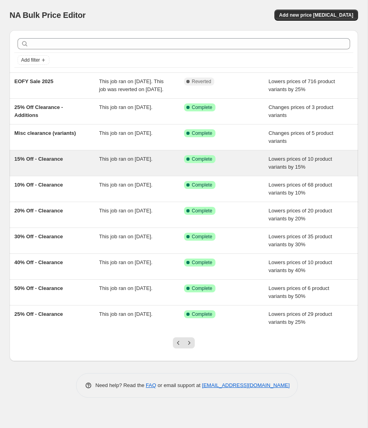
click at [44, 162] on span "15% Off - Clearance" at bounding box center [38, 159] width 49 height 6
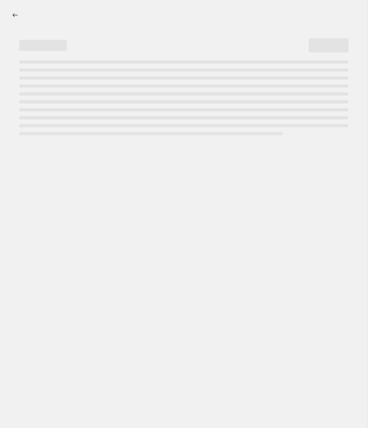
select select "percentage"
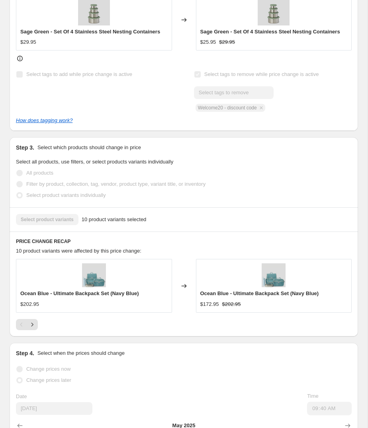
scroll to position [492, 0]
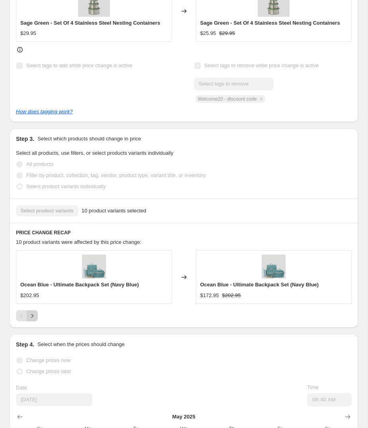
click at [35, 312] on icon "Next" at bounding box center [32, 316] width 8 height 8
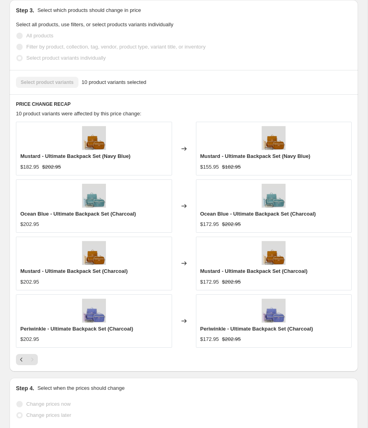
scroll to position [665, 0]
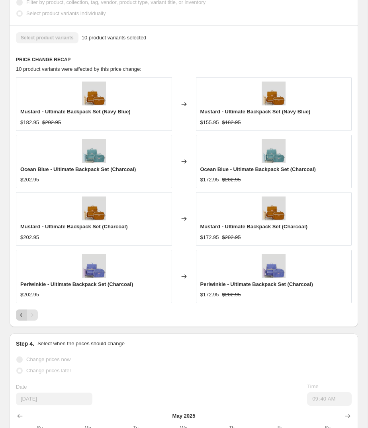
click at [20, 311] on icon "Previous" at bounding box center [22, 315] width 8 height 8
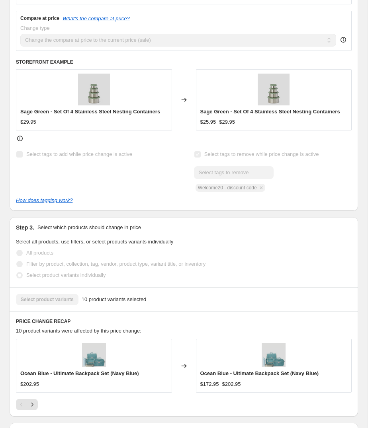
scroll to position [0, 0]
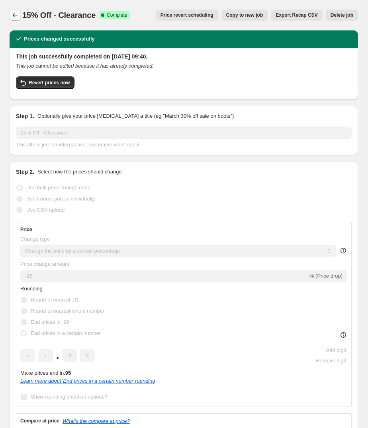
click at [17, 18] on icon "Price change jobs" at bounding box center [15, 15] width 8 height 8
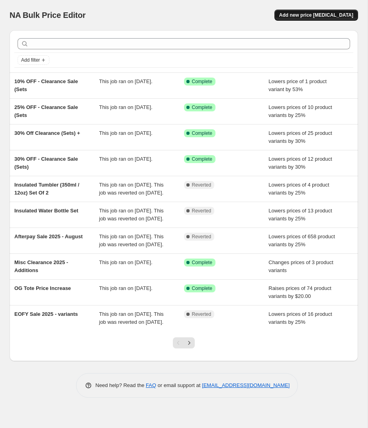
click at [318, 20] on button "Add new price [MEDICAL_DATA]" at bounding box center [316, 15] width 84 height 11
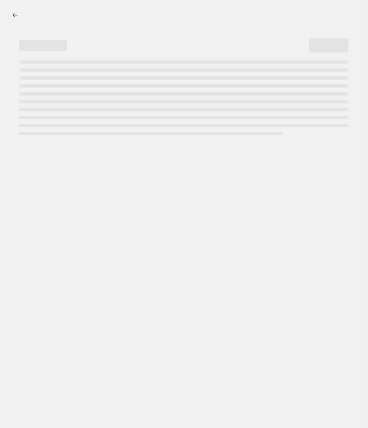
select select "percentage"
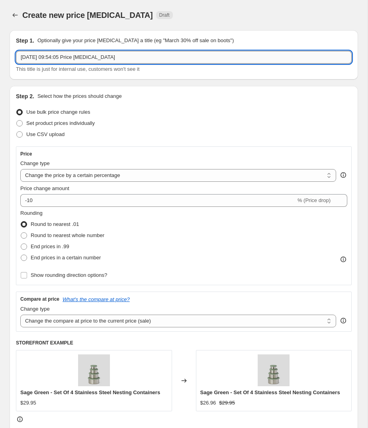
click at [126, 56] on input "[DATE] 09:54:05 Price [MEDICAL_DATA]" at bounding box center [184, 57] width 336 height 13
type input "40% OFF - Clearance (Sets)"
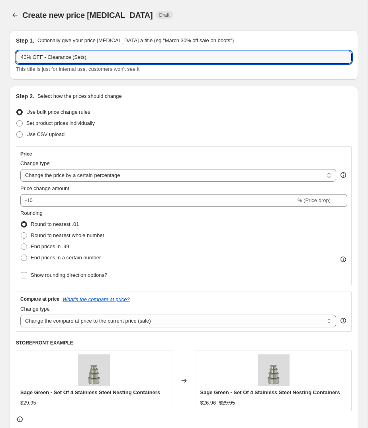
click at [116, 133] on div "Use CSV upload" at bounding box center [184, 134] width 336 height 11
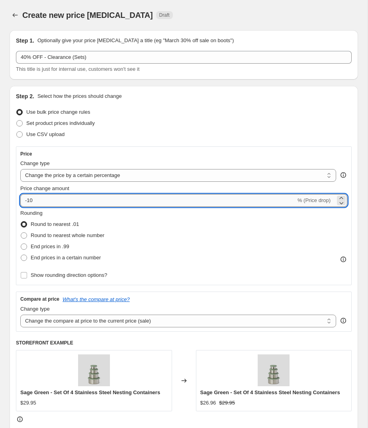
click at [66, 194] on input "-10" at bounding box center [157, 200] width 275 height 13
type input "-1"
type input "-40"
click at [156, 238] on div "Rounding Round to nearest .01 Round to nearest whole number End prices in .99 E…" at bounding box center [183, 236] width 327 height 54
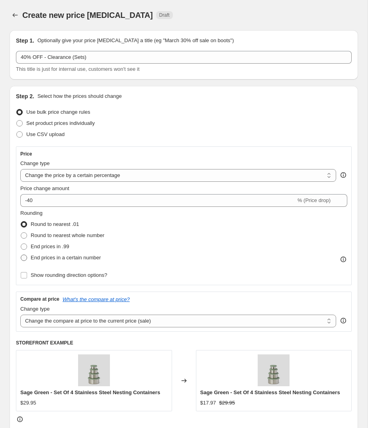
drag, startPoint x: 82, startPoint y: 252, endPoint x: 82, endPoint y: 257, distance: 4.4
click at [82, 252] on label "End prices in a certain number" at bounding box center [60, 257] width 80 height 11
click at [21, 255] on input "End prices in a certain number" at bounding box center [21, 255] width 0 height 0
radio input "true"
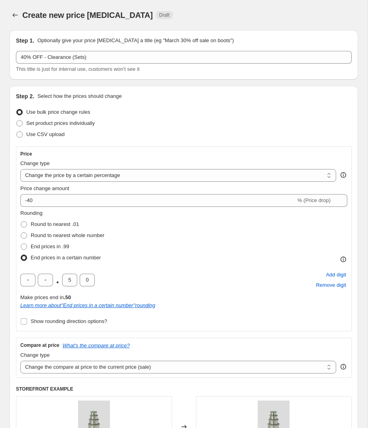
click at [82, 257] on span "End prices in a certain number" at bounding box center [66, 258] width 70 height 6
click at [21, 255] on input "End prices in a certain number" at bounding box center [21, 255] width 0 height 0
click at [70, 280] on input "5" at bounding box center [69, 280] width 15 height 13
type input "9"
type input "5"
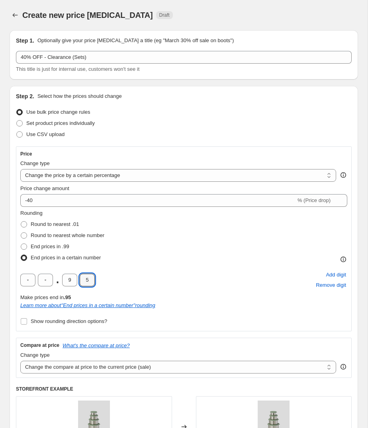
click at [166, 262] on div "Rounding Round to nearest .01 Round to nearest whole number End prices in .99 E…" at bounding box center [183, 236] width 327 height 54
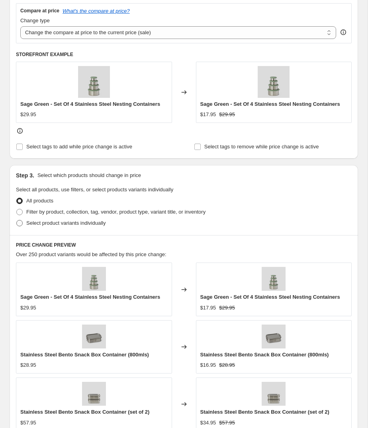
scroll to position [336, 0]
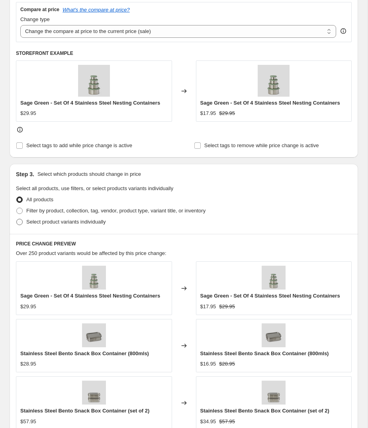
click at [71, 222] on span "Select product variants individually" at bounding box center [65, 222] width 79 height 6
click at [17, 219] on input "Select product variants individually" at bounding box center [16, 219] width 0 height 0
radio input "true"
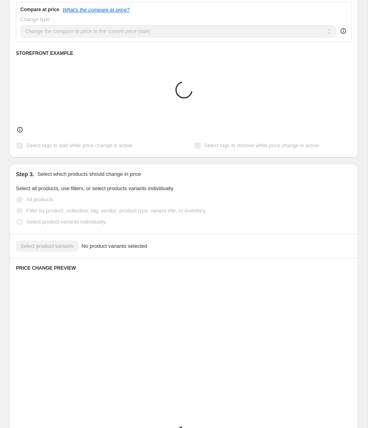
scroll to position [333, 0]
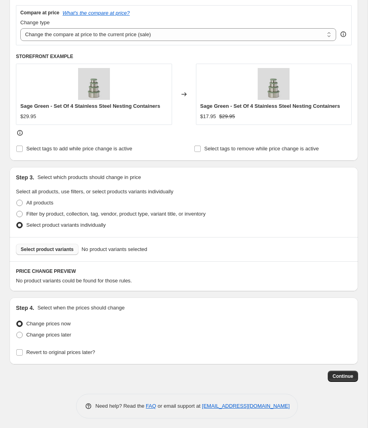
click at [64, 246] on span "Select product variants" at bounding box center [47, 249] width 53 height 6
click at [236, 150] on span "Select tags to remove while price change is active" at bounding box center [261, 149] width 115 height 6
click at [201, 150] on input "Select tags to remove while price change is active" at bounding box center [197, 149] width 6 height 6
checkbox input "true"
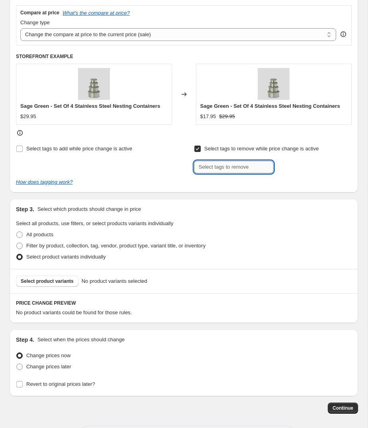
click at [220, 161] on input "text" at bounding box center [234, 167] width 80 height 13
type input "Welcome20 - discount code"
click at [279, 167] on button "Add Welcome20 - ..." at bounding box center [302, 166] width 55 height 11
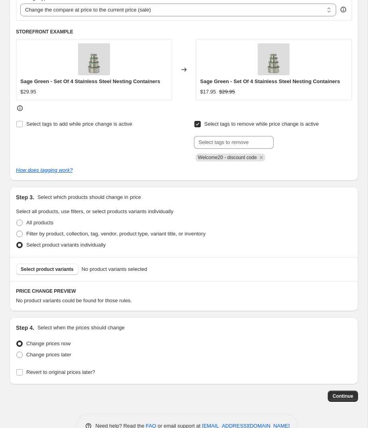
scroll to position [377, 0]
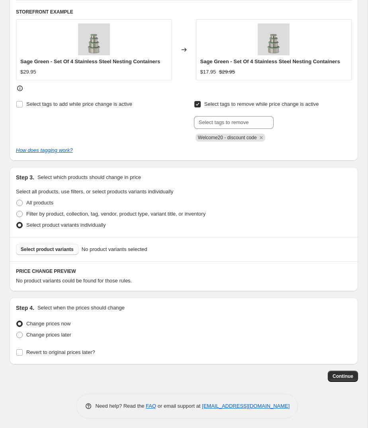
click at [47, 244] on button "Select product variants" at bounding box center [47, 249] width 62 height 11
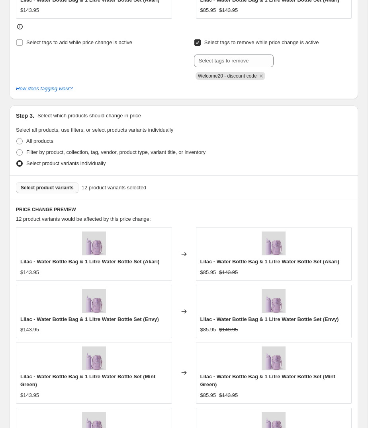
scroll to position [442, 0]
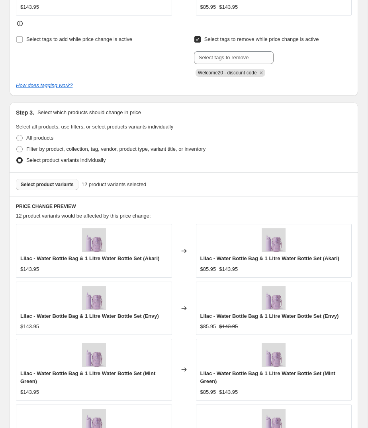
click at [52, 183] on span "Select product variants" at bounding box center [47, 184] width 53 height 6
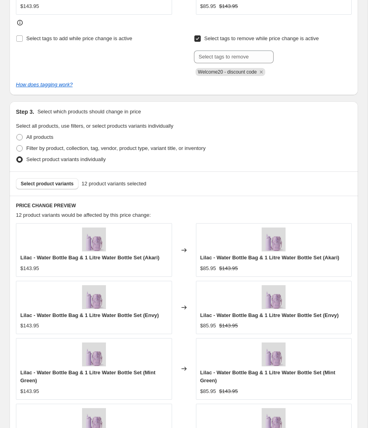
scroll to position [704, 0]
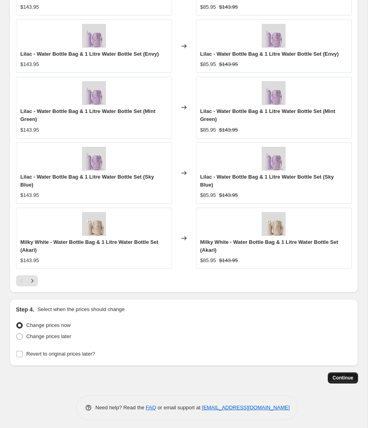
click at [341, 377] on span "Continue" at bounding box center [342, 378] width 21 height 6
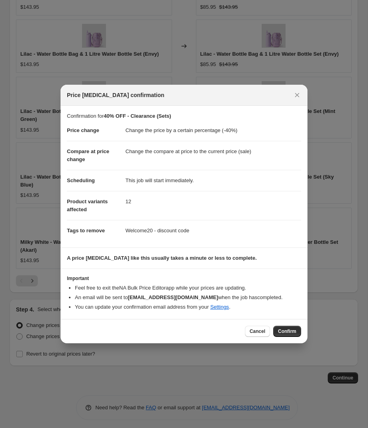
click at [285, 330] on span "Confirm" at bounding box center [287, 331] width 18 height 6
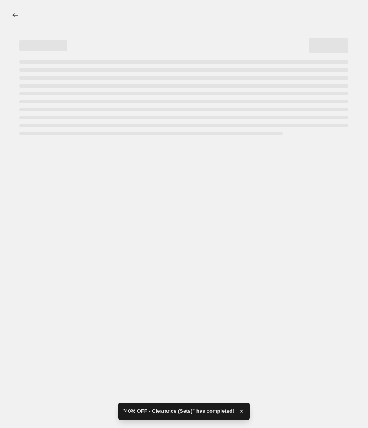
select select "percentage"
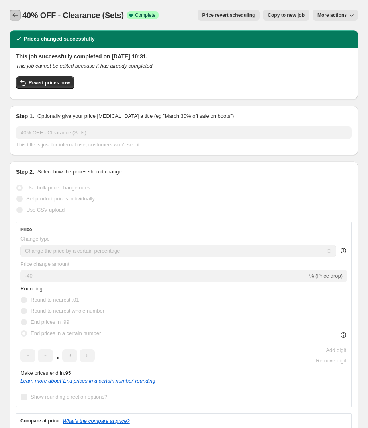
click at [15, 12] on icon "Price change jobs" at bounding box center [15, 15] width 8 height 8
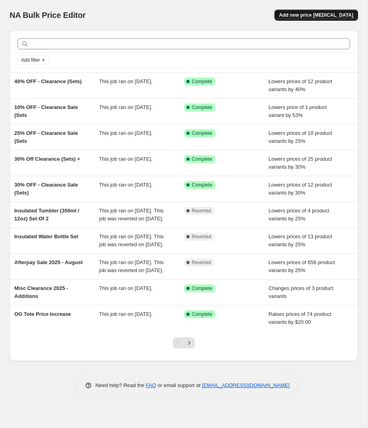
click at [314, 19] on button "Add new price [MEDICAL_DATA]" at bounding box center [316, 15] width 84 height 11
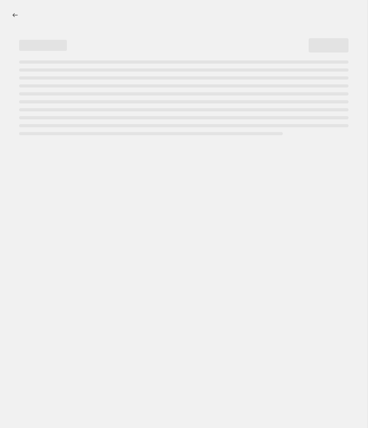
select select "percentage"
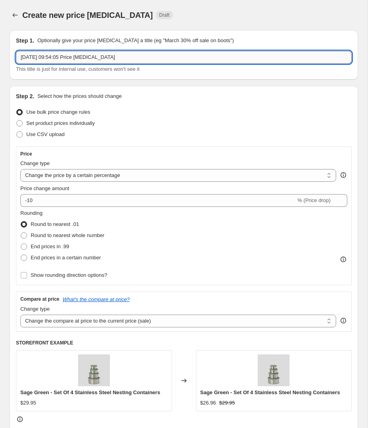
click at [170, 55] on input "[DATE] 09:54:05 Price [MEDICAL_DATA]" at bounding box center [184, 57] width 336 height 13
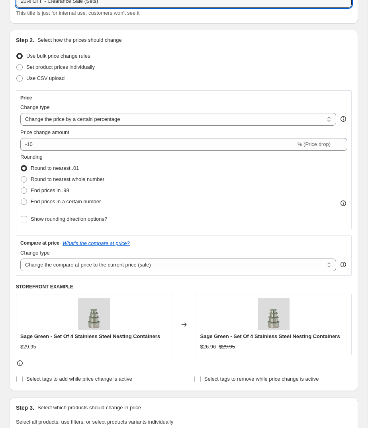
scroll to position [55, 0]
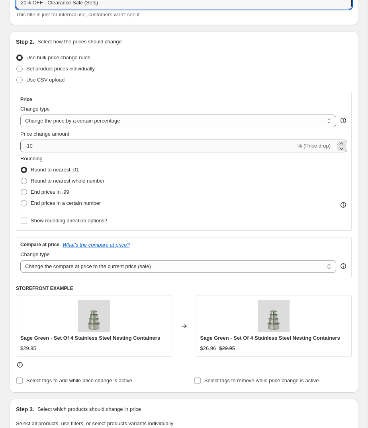
type input "20% OFF - Clearance Sale (Sets)"
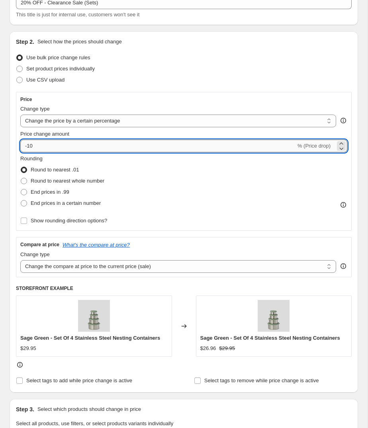
click at [51, 144] on input "-10" at bounding box center [157, 146] width 275 height 13
type input "-1"
type input "-20"
click at [66, 208] on label "End prices in a certain number" at bounding box center [60, 203] width 80 height 11
click at [21, 201] on input "End prices in a certain number" at bounding box center [21, 200] width 0 height 0
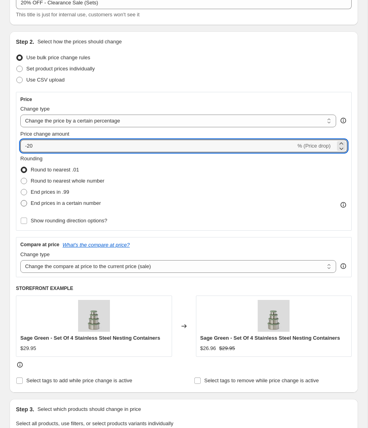
radio input "true"
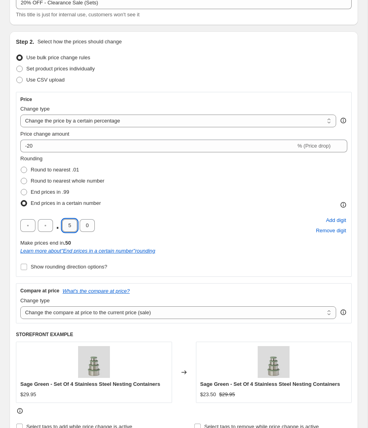
click at [71, 226] on input "5" at bounding box center [69, 225] width 15 height 13
type input "9"
click at [88, 224] on input "0" at bounding box center [87, 225] width 15 height 13
type input "5"
click at [128, 218] on div ". 9 5 Add digit Remove digit" at bounding box center [183, 225] width 327 height 21
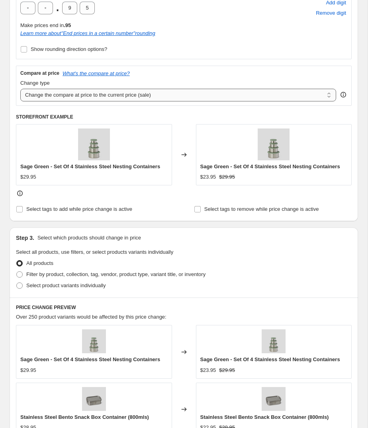
scroll to position [275, 0]
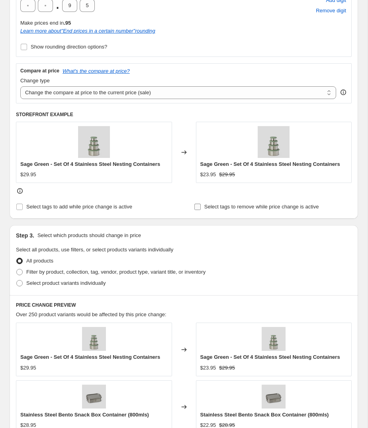
click at [254, 206] on span "Select tags to remove while price change is active" at bounding box center [261, 207] width 115 height 6
click at [201, 206] on input "Select tags to remove while price change is active" at bounding box center [197, 207] width 6 height 6
checkbox input "true"
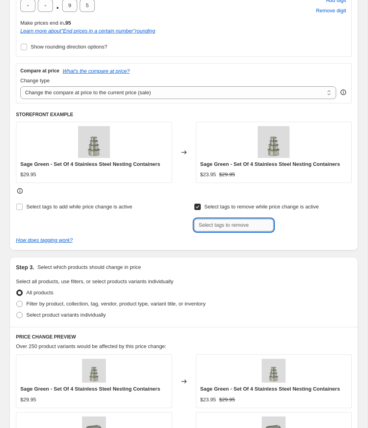
click at [213, 226] on input "text" at bounding box center [234, 225] width 80 height 13
type input "Welcome20 - discount code"
click at [191, 243] on div "How does tagging work?" at bounding box center [184, 240] width 336 height 8
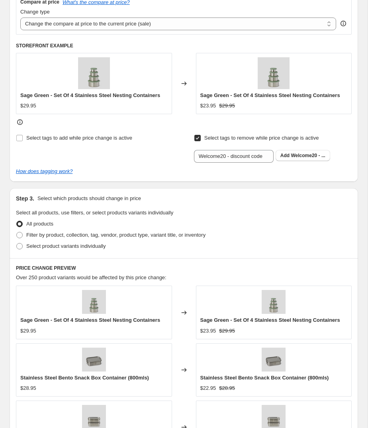
click at [302, 156] on span "Welcome20 - ..." at bounding box center [308, 156] width 34 height 6
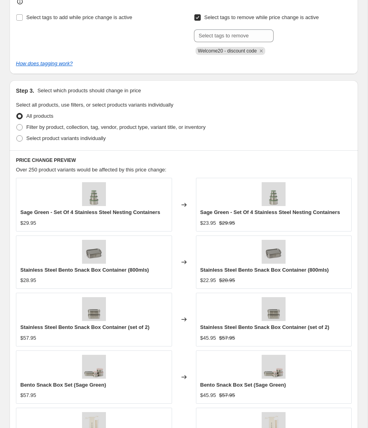
scroll to position [488, 0]
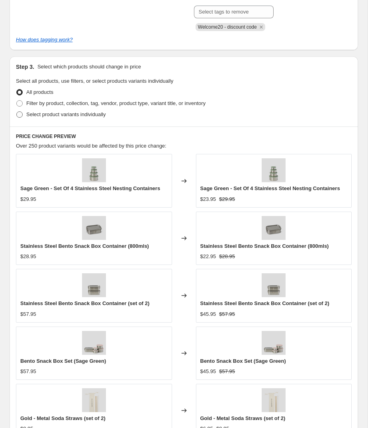
click at [85, 118] on label "Select product variants individually" at bounding box center [61, 114] width 90 height 11
click at [17, 112] on input "Select product variants individually" at bounding box center [16, 111] width 0 height 0
radio input "true"
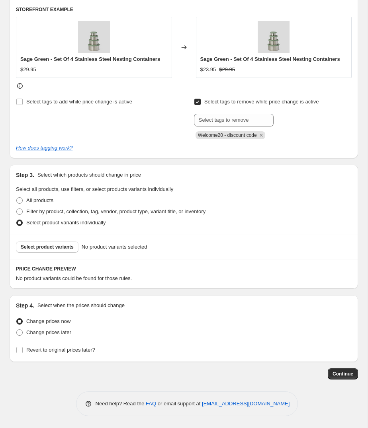
scroll to position [377, 0]
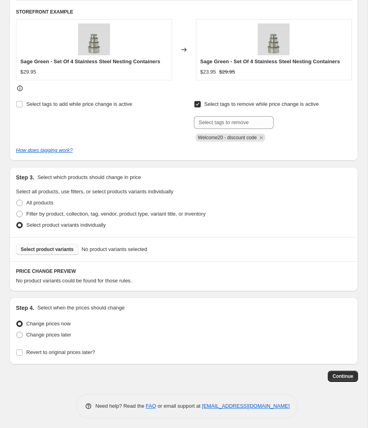
click at [36, 246] on span "Select product variants" at bounding box center [47, 249] width 53 height 6
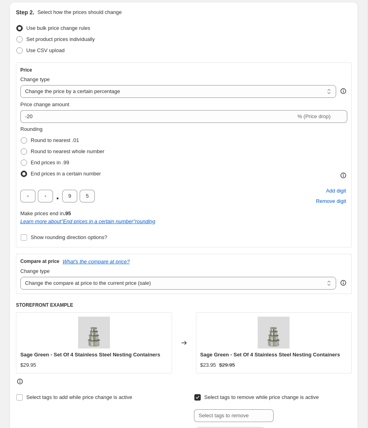
scroll to position [0, 0]
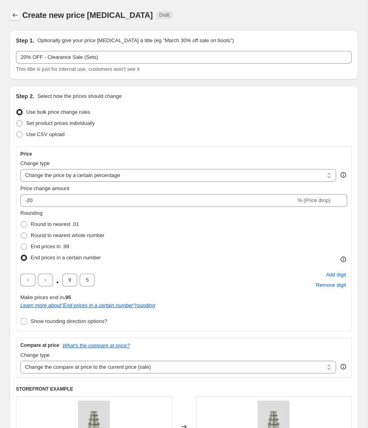
click at [16, 15] on icon "Price change jobs" at bounding box center [15, 15] width 8 height 8
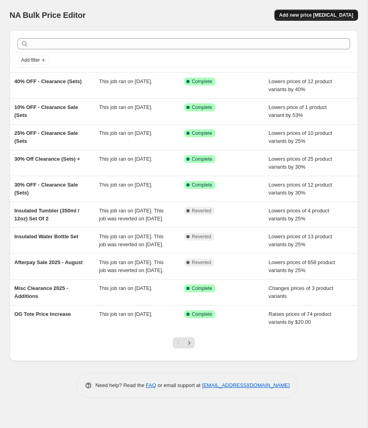
click at [314, 15] on span "Add new price [MEDICAL_DATA]" at bounding box center [316, 15] width 74 height 6
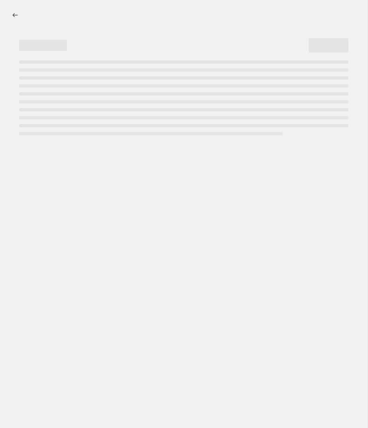
select select "percentage"
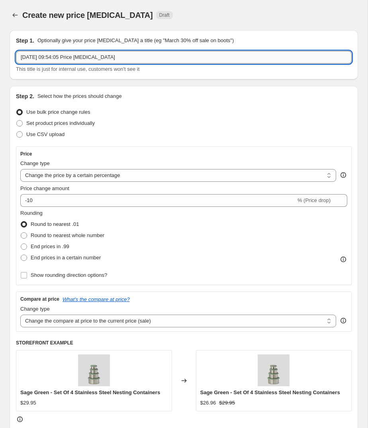
click at [133, 60] on input "[DATE] 09:54:05 Price [MEDICAL_DATA]" at bounding box center [184, 57] width 336 height 13
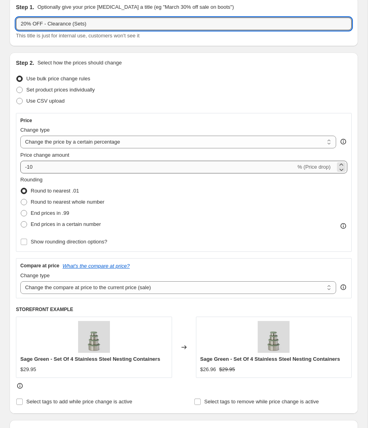
scroll to position [45, 0]
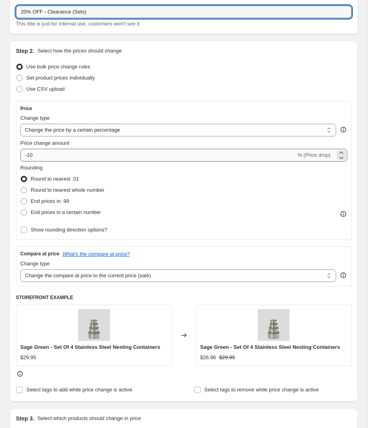
type input "20% OFF - Clearance (Sets)"
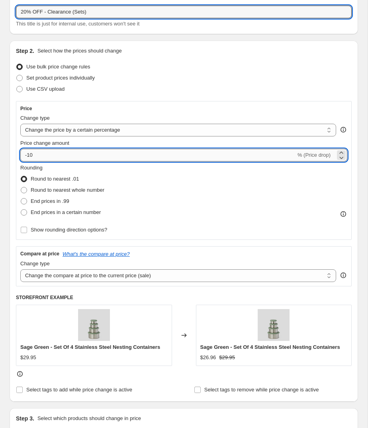
click at [57, 156] on input "-10" at bounding box center [157, 155] width 275 height 13
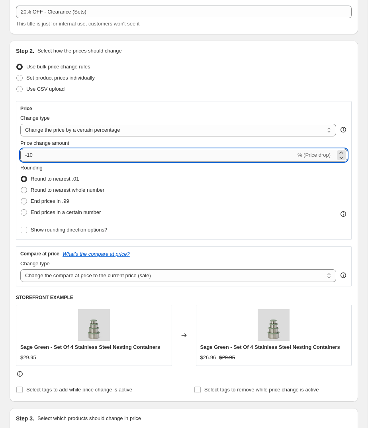
type input "-1"
type input "-36"
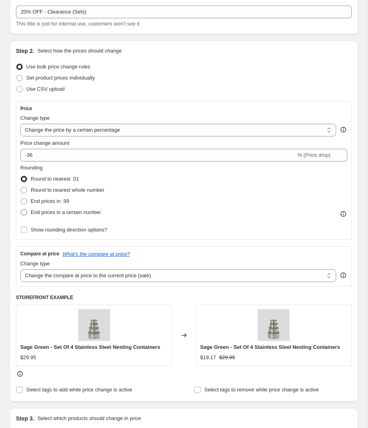
click at [68, 210] on span "End prices in a certain number" at bounding box center [66, 212] width 70 height 6
click at [21, 210] on input "End prices in a certain number" at bounding box center [21, 209] width 0 height 0
radio input "true"
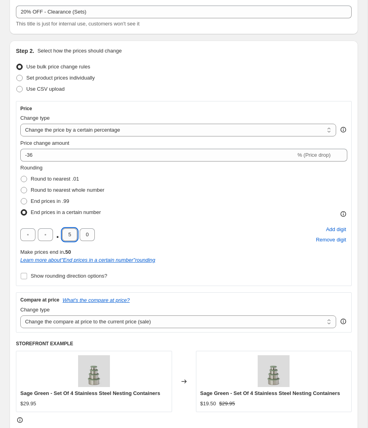
click at [72, 237] on input "5" at bounding box center [69, 234] width 15 height 13
type input "9"
click at [92, 234] on input "0" at bounding box center [87, 234] width 15 height 13
type input "5"
click at [157, 228] on div ". 9 5 Add digit Remove digit" at bounding box center [183, 234] width 327 height 21
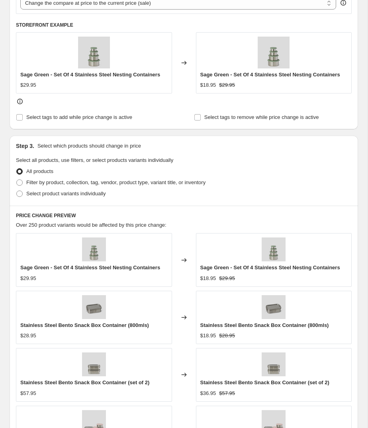
scroll to position [369, 0]
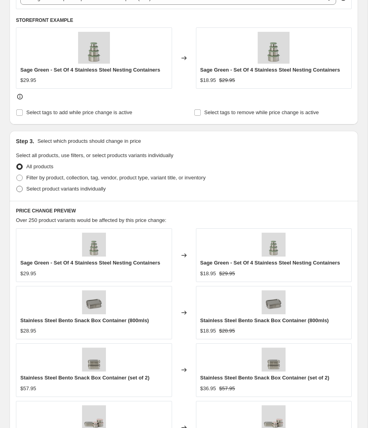
click at [65, 187] on span "Select product variants individually" at bounding box center [65, 189] width 79 height 6
click at [17, 186] on input "Select product variants individually" at bounding box center [16, 186] width 0 height 0
radio input "true"
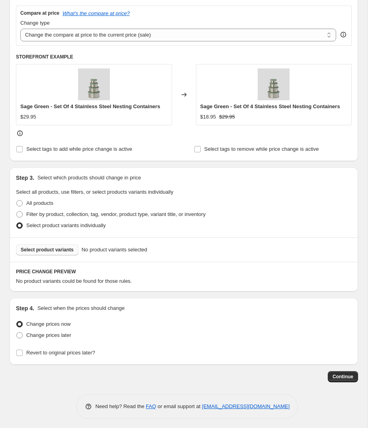
scroll to position [333, 0]
click at [54, 247] on span "Select product variants" at bounding box center [47, 249] width 53 height 6
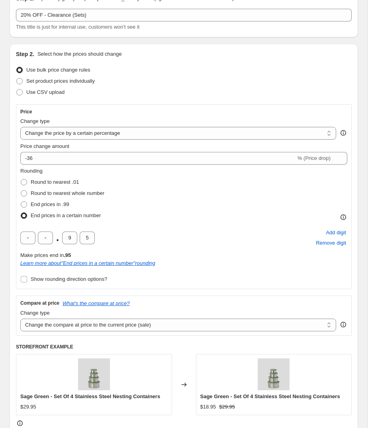
scroll to position [0, 0]
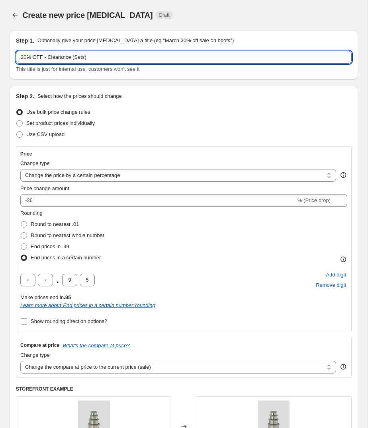
click at [90, 57] on input "20% OFF - Clearance (Sets)" at bounding box center [184, 57] width 336 height 13
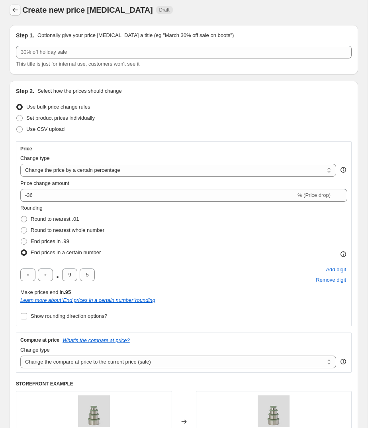
click at [14, 10] on icon "Price change jobs" at bounding box center [15, 10] width 8 height 8
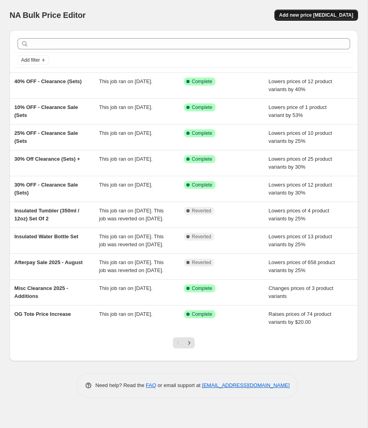
click at [305, 10] on button "Add new price [MEDICAL_DATA]" at bounding box center [316, 15] width 84 height 11
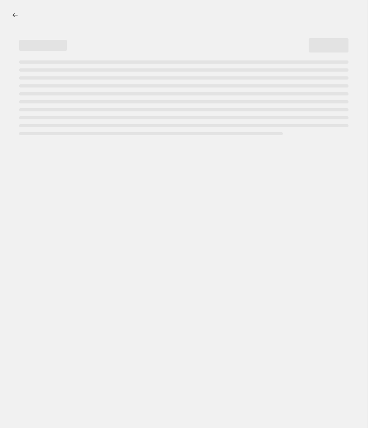
select select "percentage"
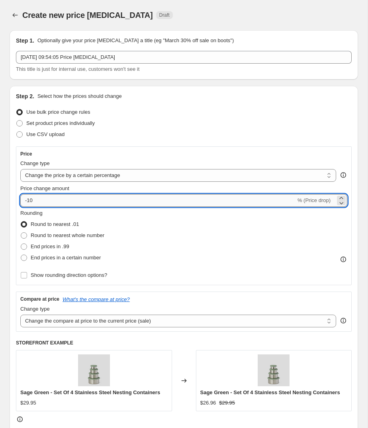
click at [48, 199] on input "-10" at bounding box center [157, 200] width 275 height 13
type input "-1"
type input "-20"
click at [163, 137] on div "Use CSV upload" at bounding box center [184, 134] width 336 height 11
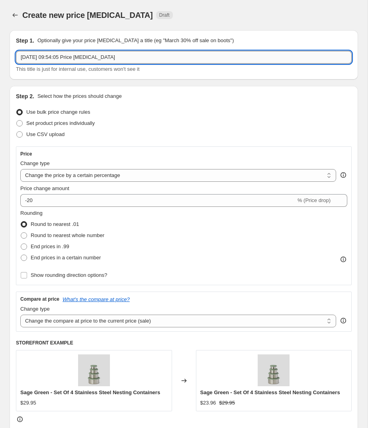
click at [109, 60] on input "[DATE] 09:54:05 Price [MEDICAL_DATA]" at bounding box center [184, 57] width 336 height 13
click at [108, 60] on input "[DATE] 09:54:05 Price [MEDICAL_DATA]" at bounding box center [184, 57] width 336 height 13
paste input "0% OFF - Clearance (Sets)"
type input "20% OFF - Clearance (Sets)"
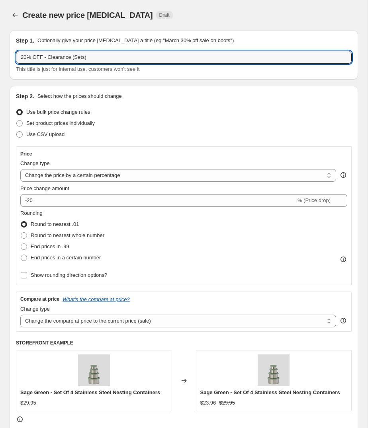
click at [156, 92] on div "Step 2. Select how the prices should change Use bulk price change rules Set pro…" at bounding box center [184, 266] width 348 height 361
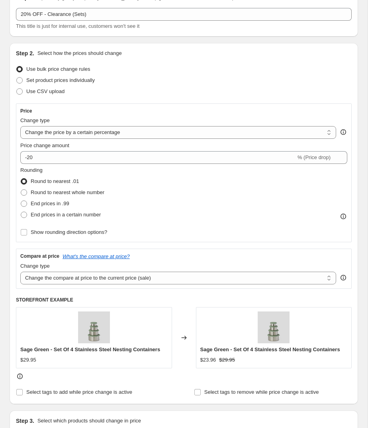
scroll to position [55, 0]
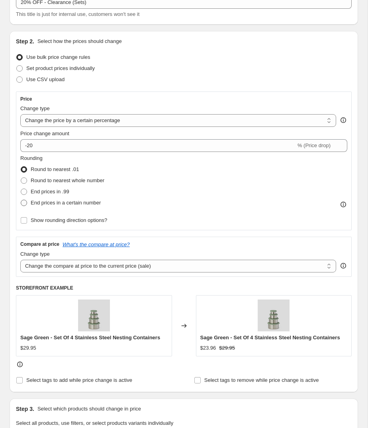
drag, startPoint x: 61, startPoint y: 201, endPoint x: 72, endPoint y: 205, distance: 12.0
click at [61, 201] on span "End prices in a certain number" at bounding box center [66, 203] width 70 height 6
click at [21, 200] on input "End prices in a certain number" at bounding box center [21, 200] width 0 height 0
radio input "true"
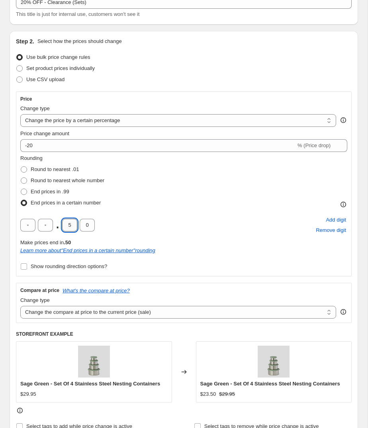
click at [72, 226] on input "5" at bounding box center [69, 225] width 15 height 13
type input "9"
type input "5"
click at [128, 215] on div ". 9 5 Add digit Remove digit" at bounding box center [183, 225] width 327 height 21
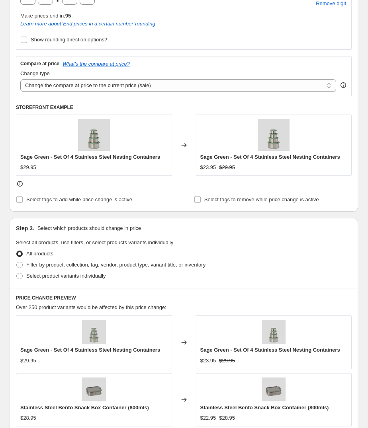
scroll to position [283, 0]
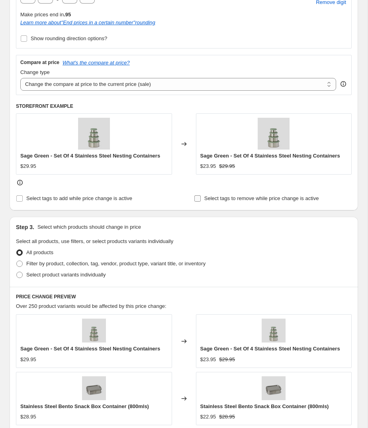
click at [226, 195] on span "Select tags to remove while price change is active" at bounding box center [261, 198] width 115 height 6
click at [201, 195] on input "Select tags to remove while price change is active" at bounding box center [197, 198] width 6 height 6
checkbox input "true"
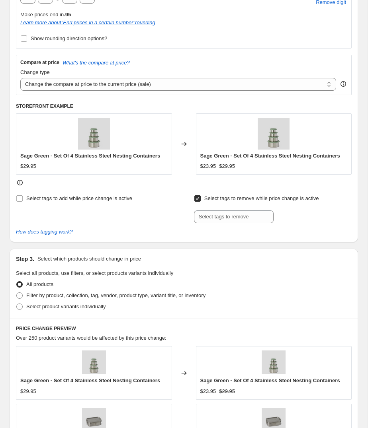
click at [225, 209] on div "Select tags to remove while price change is active Submit" at bounding box center [273, 208] width 158 height 30
click at [225, 213] on input "text" at bounding box center [234, 217] width 80 height 13
type input "Welcome20 - discount code"
click at [293, 215] on span "Welcome20 - ..." at bounding box center [308, 216] width 34 height 6
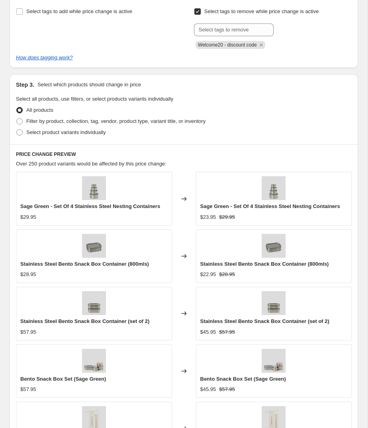
scroll to position [531, 0]
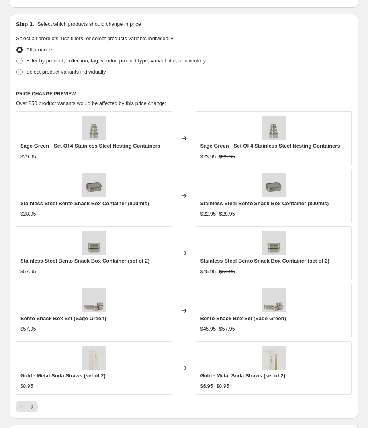
click at [47, 70] on span "Select product variants individually" at bounding box center [65, 72] width 79 height 6
click at [17, 69] on input "Select product variants individually" at bounding box center [16, 69] width 0 height 0
radio input "true"
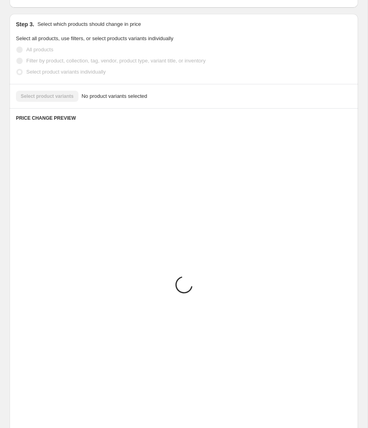
scroll to position [377, 0]
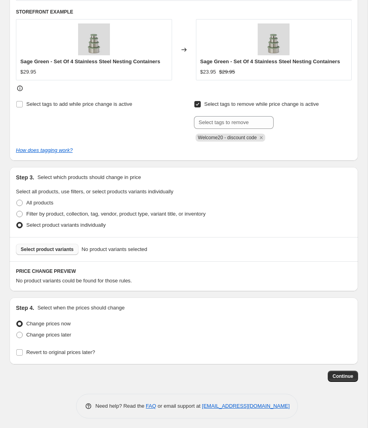
click at [47, 244] on button "Select product variants" at bounding box center [47, 249] width 62 height 11
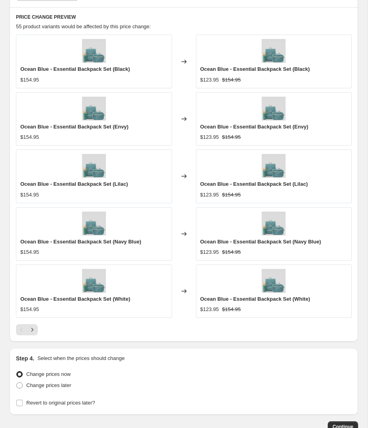
scroll to position [681, 0]
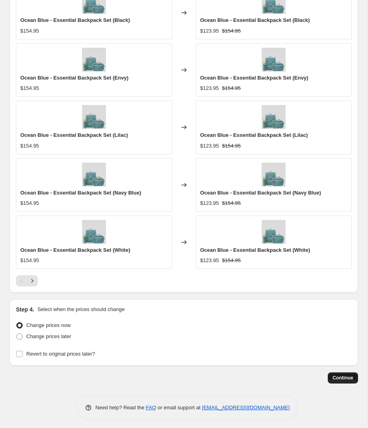
click at [343, 375] on span "Continue" at bounding box center [342, 378] width 21 height 6
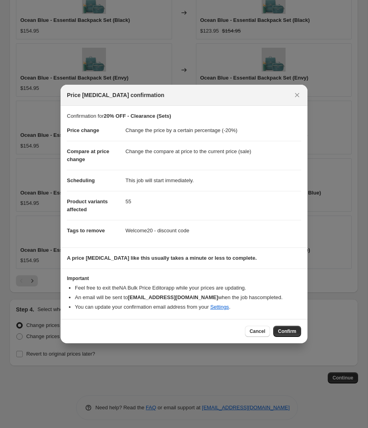
click at [291, 331] on span "Confirm" at bounding box center [287, 331] width 18 height 6
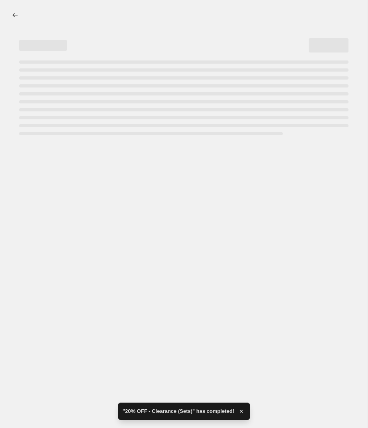
select select "percentage"
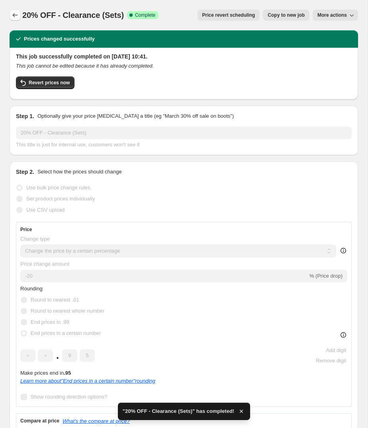
click at [17, 15] on icon "Price change jobs" at bounding box center [15, 15] width 8 height 8
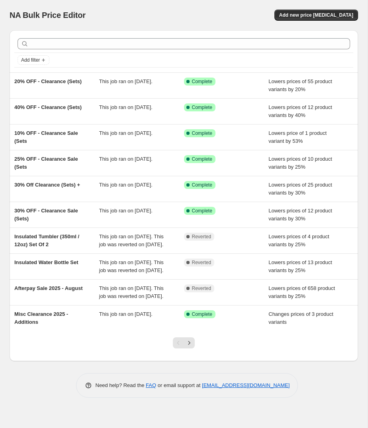
scroll to position [3, 0]
click at [302, 14] on span "Add new price [MEDICAL_DATA]" at bounding box center [316, 15] width 74 height 6
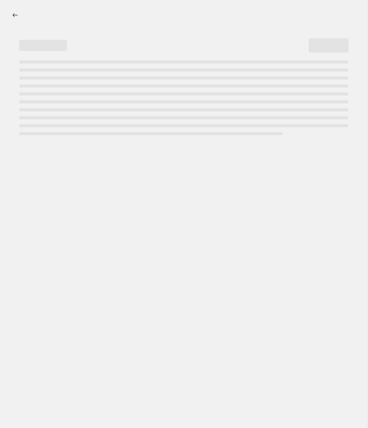
select select "percentage"
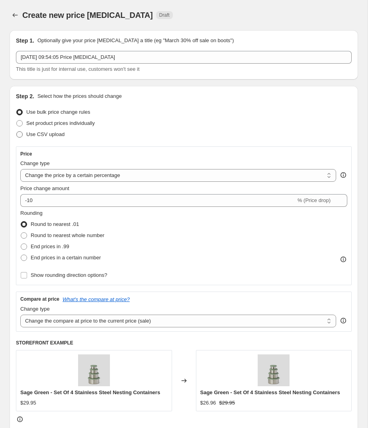
click at [49, 134] on span "Use CSV upload" at bounding box center [45, 134] width 38 height 6
click at [17, 132] on input "Use CSV upload" at bounding box center [16, 131] width 0 height 0
radio input "true"
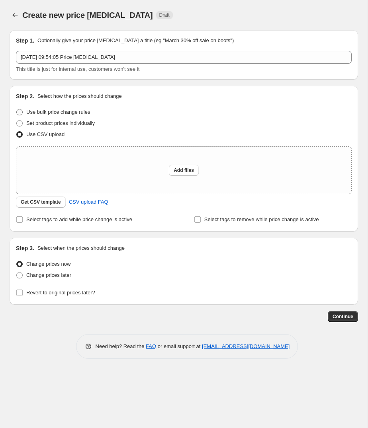
click at [61, 113] on span "Use bulk price change rules" at bounding box center [58, 112] width 64 height 6
click at [17, 109] on input "Use bulk price change rules" at bounding box center [16, 109] width 0 height 0
radio input "true"
select select "percentage"
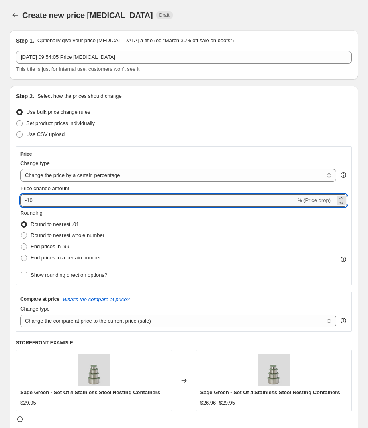
click at [45, 200] on input "-10" at bounding box center [157, 200] width 275 height 13
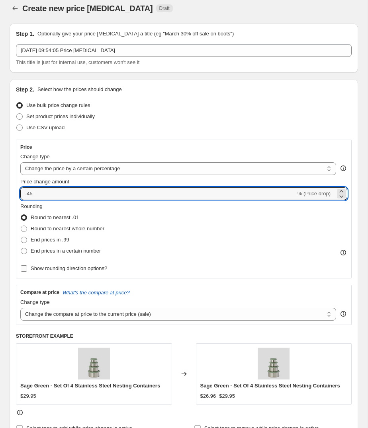
scroll to position [11, 0]
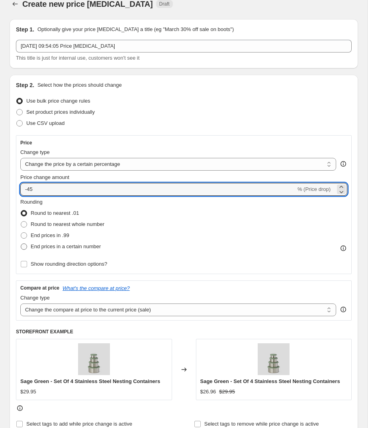
type input "-45"
click at [70, 243] on span "End prices in a certain number" at bounding box center [66, 247] width 70 height 8
click at [21, 244] on input "End prices in a certain number" at bounding box center [21, 244] width 0 height 0
radio input "true"
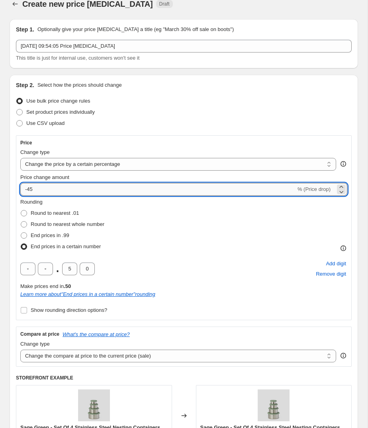
click at [48, 187] on input "-45" at bounding box center [157, 189] width 275 height 13
type input "-4"
type input "-15"
click at [57, 244] on span "End prices in a certain number" at bounding box center [66, 247] width 70 height 6
click at [21, 244] on input "End prices in a certain number" at bounding box center [21, 244] width 0 height 0
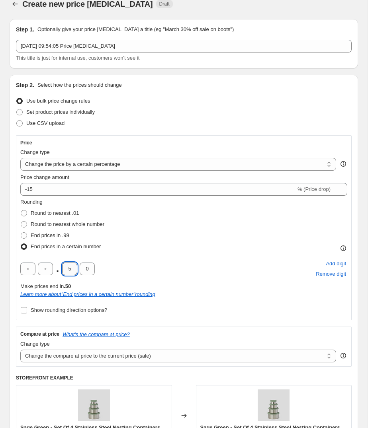
click at [75, 266] on input "5" at bounding box center [69, 269] width 15 height 13
type input "9"
type input "5"
click at [156, 263] on div ". 9 5 Add digit Remove digit" at bounding box center [183, 269] width 327 height 21
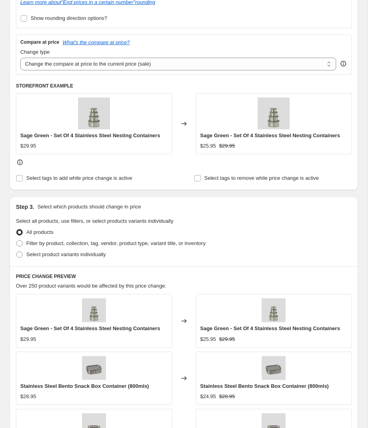
scroll to position [345, 0]
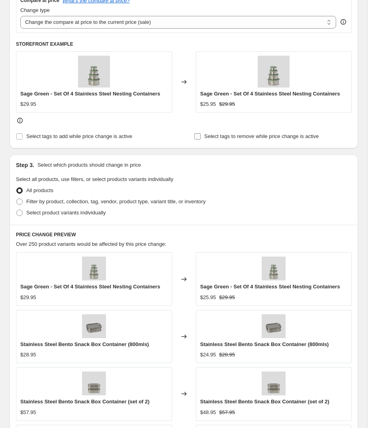
click at [240, 139] on label "Select tags to remove while price change is active" at bounding box center [256, 136] width 125 height 11
click at [201, 139] on input "Select tags to remove while price change is active" at bounding box center [197, 136] width 6 height 6
checkbox input "true"
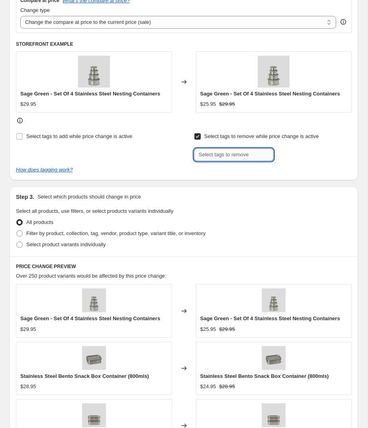
click at [215, 149] on input "text" at bounding box center [234, 154] width 80 height 13
type input "Welcome20 - discount code"
click at [281, 154] on b "Add" at bounding box center [284, 154] width 9 height 6
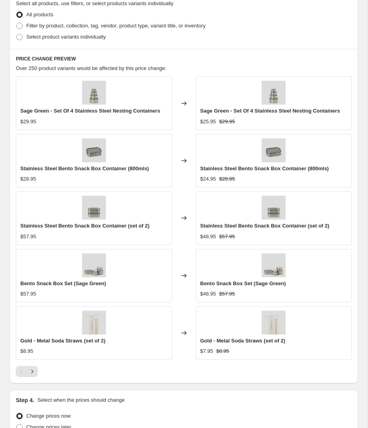
scroll to position [566, 0]
click at [73, 35] on span "Select product variants individually" at bounding box center [65, 36] width 79 height 6
click at [17, 34] on input "Select product variants individually" at bounding box center [16, 33] width 0 height 0
radio input "true"
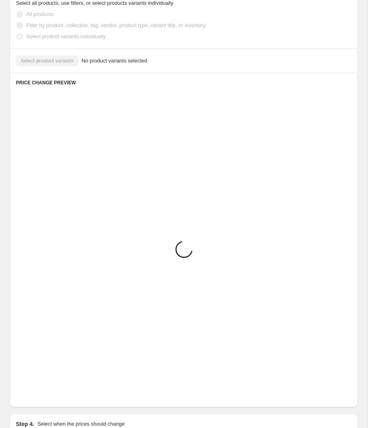
scroll to position [377, 0]
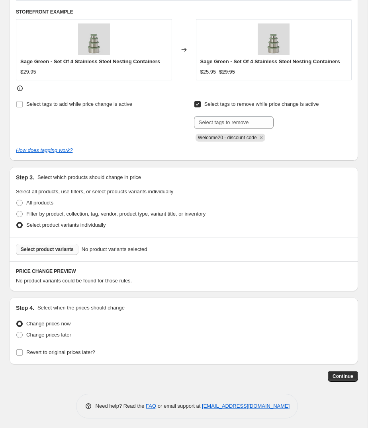
click at [58, 247] on span "Select product variants" at bounding box center [47, 249] width 53 height 6
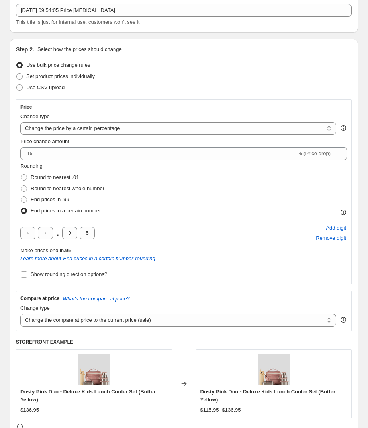
scroll to position [0, 0]
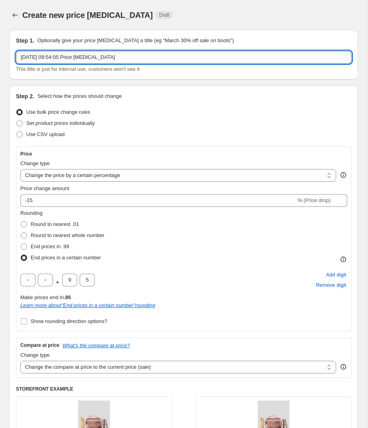
click at [119, 58] on input "[DATE] 09:54:05 Price [MEDICAL_DATA]" at bounding box center [184, 57] width 336 height 13
click at [119, 57] on input "[DATE] 09:54:05 Price [MEDICAL_DATA]" at bounding box center [184, 57] width 336 height 13
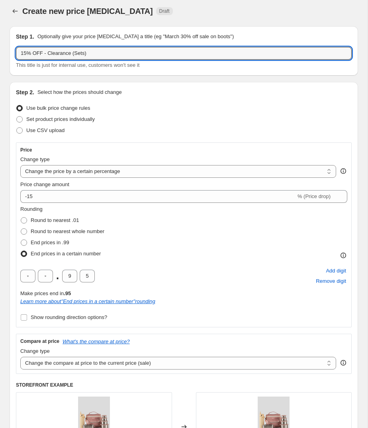
type input "15% OFF - Clearance (Sets)"
click at [166, 92] on div "Step 2. Select how the prices should change" at bounding box center [184, 92] width 336 height 8
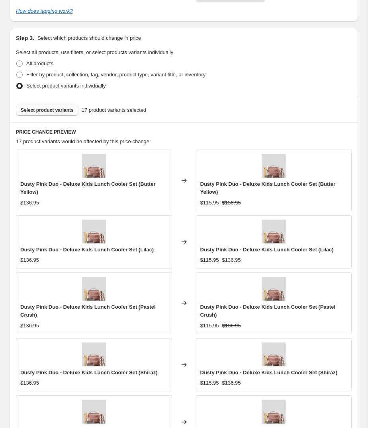
scroll to position [704, 0]
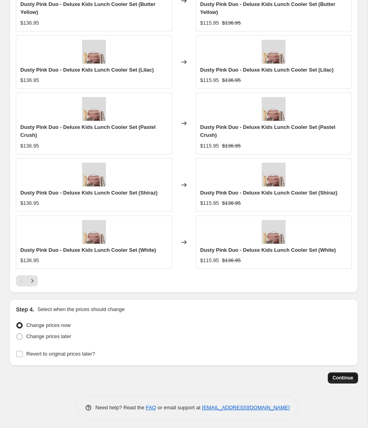
click at [357, 373] on button "Continue" at bounding box center [343, 378] width 30 height 11
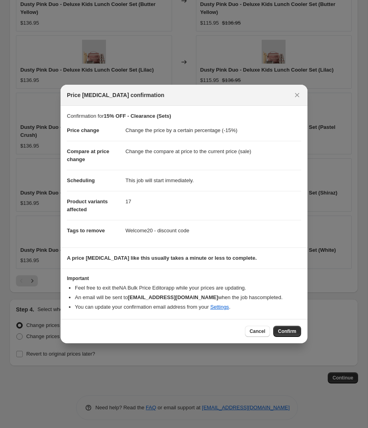
click at [285, 331] on span "Confirm" at bounding box center [287, 331] width 18 height 6
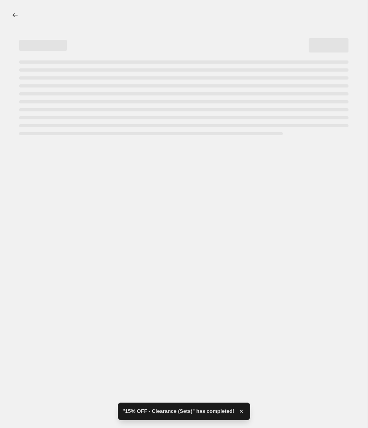
select select "percentage"
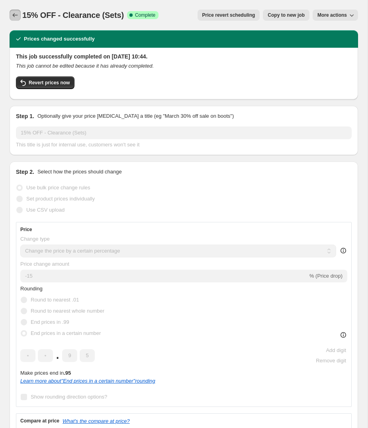
click at [14, 13] on icon "Price change jobs" at bounding box center [15, 15] width 8 height 8
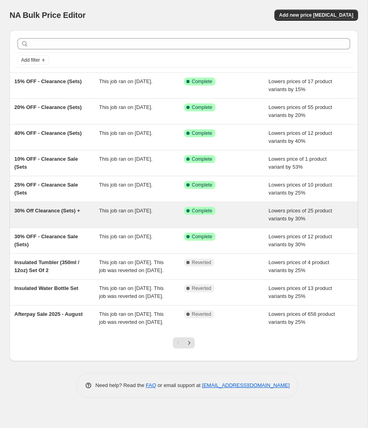
click at [43, 212] on span "30% Off Clearance (Sets) +" at bounding box center [47, 211] width 66 height 6
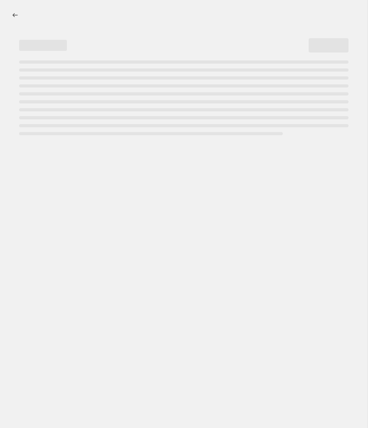
select select "percentage"
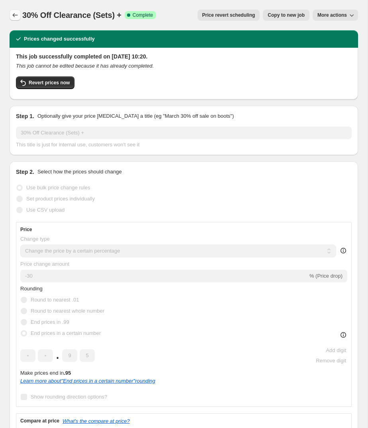
click at [13, 13] on icon "Price change jobs" at bounding box center [15, 15] width 8 height 8
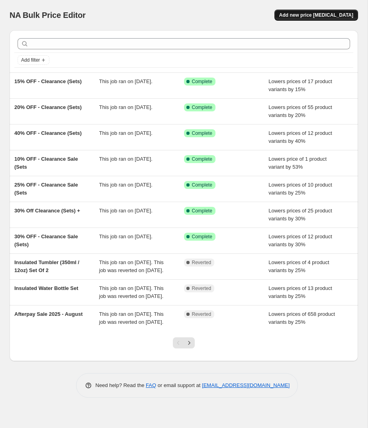
click at [326, 17] on span "Add new price [MEDICAL_DATA]" at bounding box center [316, 15] width 74 height 6
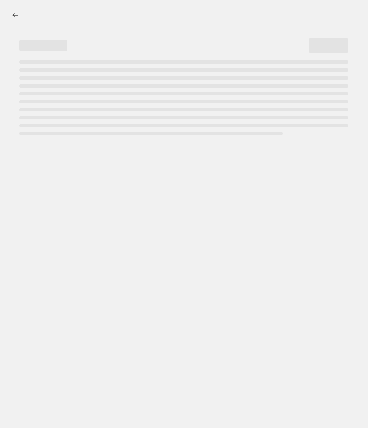
select select "percentage"
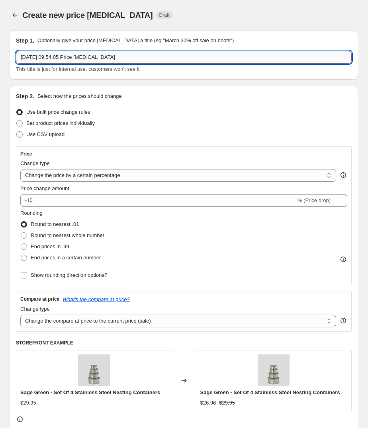
click at [101, 59] on input "[DATE] 09:54:05 Price [MEDICAL_DATA]" at bounding box center [184, 57] width 336 height 13
type input "Misc % OFF - Clearance (Sets)"
click at [100, 133] on div "Use CSV upload" at bounding box center [184, 134] width 336 height 11
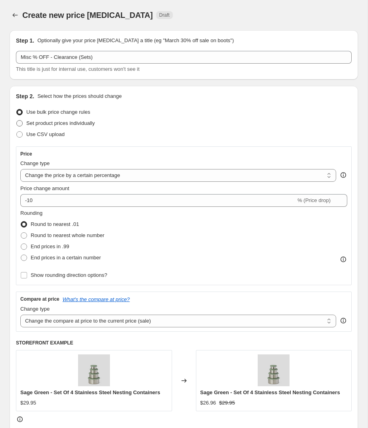
click at [59, 123] on span "Set product prices individually" at bounding box center [60, 123] width 68 height 6
click at [17, 121] on input "Set product prices individually" at bounding box center [16, 120] width 0 height 0
radio input "true"
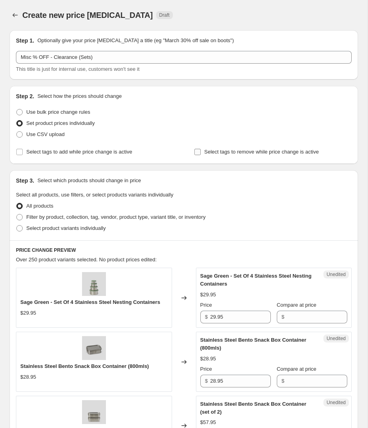
click at [226, 148] on span "Select tags to remove while price change is active" at bounding box center [261, 152] width 115 height 8
click at [201, 149] on input "Select tags to remove while price change is active" at bounding box center [197, 152] width 6 height 6
checkbox input "true"
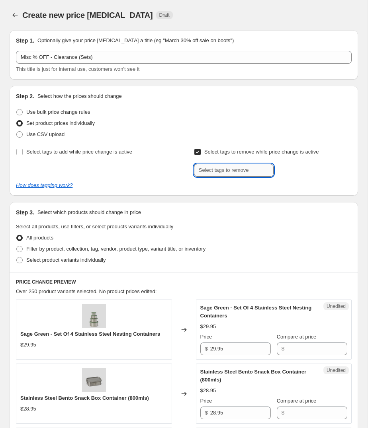
click at [222, 173] on input "text" at bounding box center [234, 170] width 80 height 13
type input "Welcome20 - discount code"
click at [296, 169] on span "Welcome20 - ..." at bounding box center [308, 170] width 34 height 6
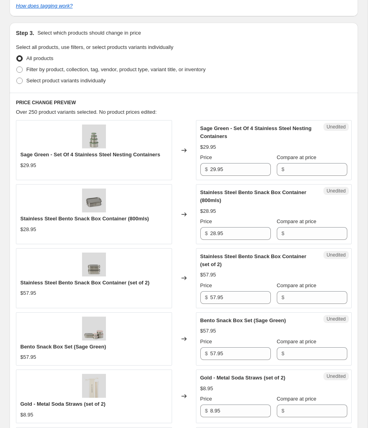
scroll to position [193, 0]
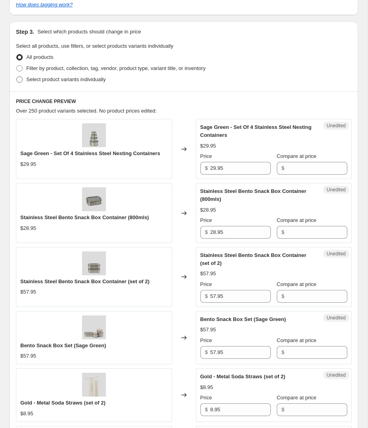
click at [77, 80] on span "Select product variants individually" at bounding box center [65, 79] width 79 height 6
click at [17, 77] on input "Select product variants individually" at bounding box center [16, 76] width 0 height 0
radio input "true"
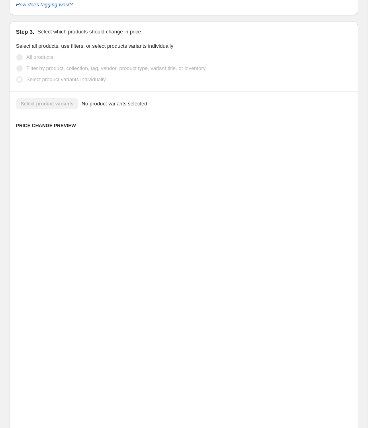
scroll to position [49, 0]
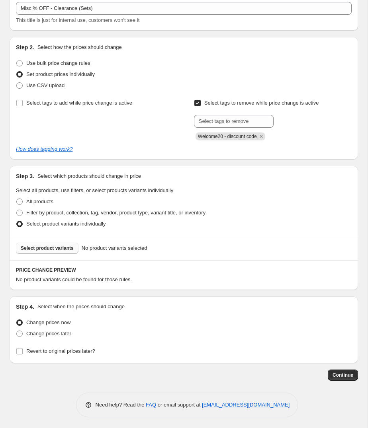
click at [47, 248] on span "Select product variants" at bounding box center [47, 248] width 53 height 6
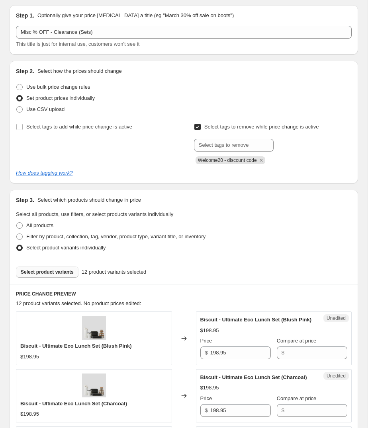
scroll to position [24, 0]
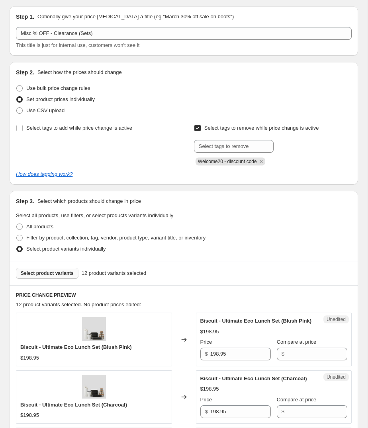
click at [51, 252] on span "Select product variants individually" at bounding box center [65, 249] width 79 height 6
click at [17, 246] on input "Select product variants individually" at bounding box center [16, 246] width 0 height 0
click at [42, 248] on span "Select product variants individually" at bounding box center [65, 249] width 79 height 6
click at [17, 246] on input "Select product variants individually" at bounding box center [16, 246] width 0 height 0
click at [43, 235] on span "Filter by product, collection, tag, vendor, product type, variant title, or inv…" at bounding box center [115, 238] width 179 height 6
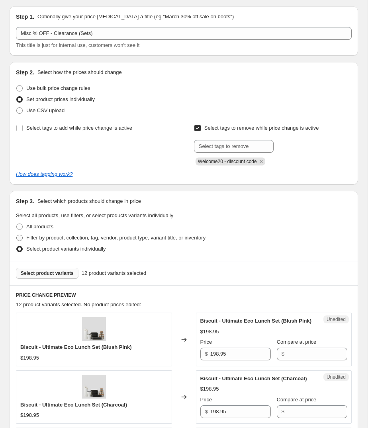
click at [17, 235] on input "Filter by product, collection, tag, vendor, product type, variant title, or inv…" at bounding box center [16, 235] width 0 height 0
radio input "true"
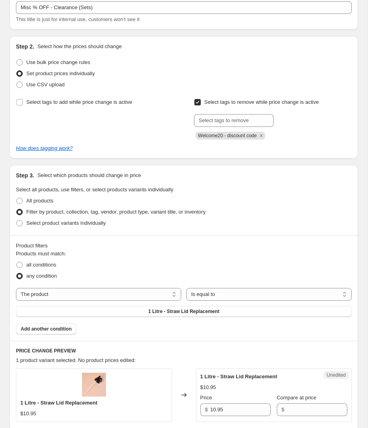
scroll to position [51, 0]
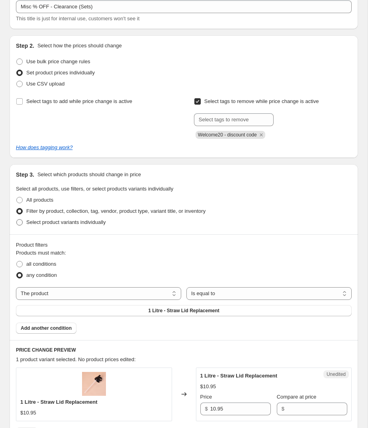
click at [70, 224] on span "Select product variants individually" at bounding box center [65, 222] width 79 height 6
click at [17, 220] on input "Select product variants individually" at bounding box center [16, 219] width 0 height 0
radio input "true"
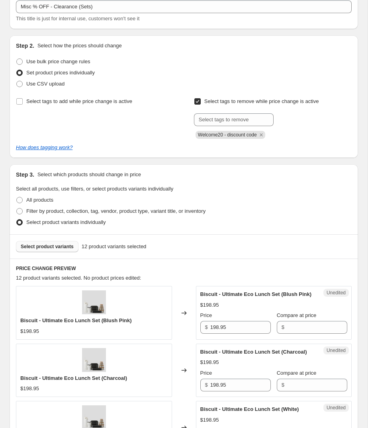
click at [65, 250] on button "Select product variants" at bounding box center [47, 246] width 62 height 11
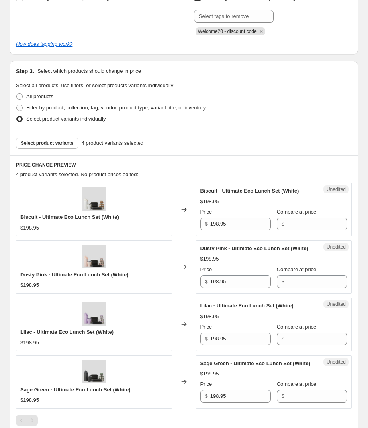
scroll to position [157, 0]
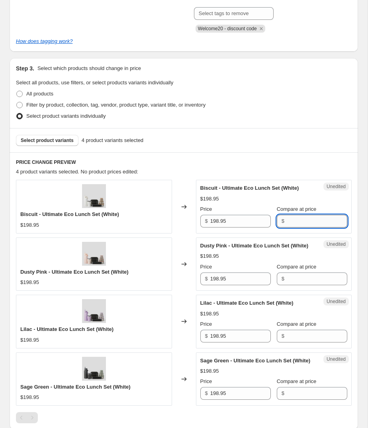
click at [297, 220] on input "Compare at price" at bounding box center [317, 221] width 60 height 13
paste input "188.95"
type input "188.95"
click at [302, 276] on div "Dusty Pink - Ultimate Eco Lunch Set (White) $198.95 Price $ 198.95 Compare at p…" at bounding box center [273, 263] width 147 height 43
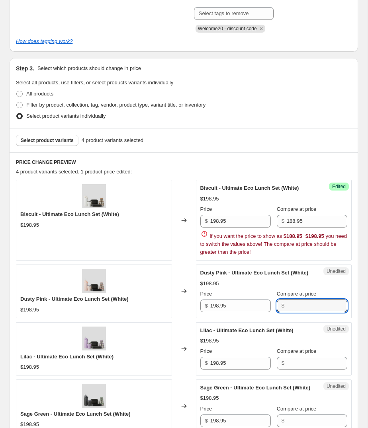
paste input "188.95"
type input "188.95"
click at [299, 358] on div "Lilac - Ultimate Eco Lunch Set (White) $198.95 Price $ 198.95 Compare at price $" at bounding box center [273, 348] width 147 height 43
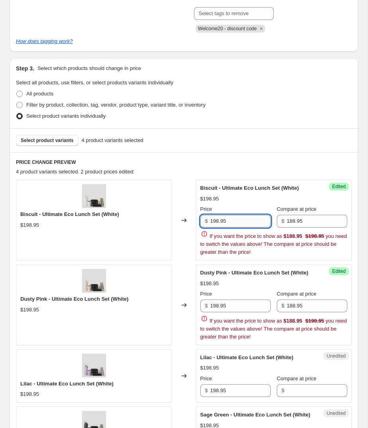
click at [249, 221] on input "198.95" at bounding box center [240, 221] width 60 height 13
click at [249, 222] on input "198.95" at bounding box center [240, 221] width 60 height 13
paste input "8"
type input "188.95"
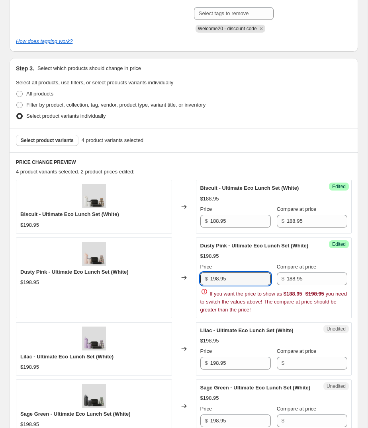
click at [238, 306] on div "Price $ 198.95 Compare at price $ 188.95 If you want the price to show as $188.…" at bounding box center [273, 288] width 147 height 51
click at [238, 307] on span "If you want the price to show as $188.95 $198.95 you need to switch the values …" at bounding box center [273, 302] width 146 height 22
click at [236, 280] on input "198.95" at bounding box center [240, 279] width 60 height 13
paste input "8"
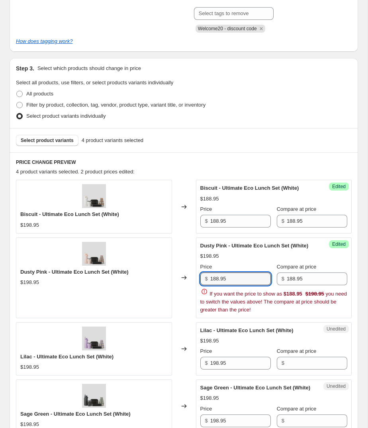
type input "188.95"
click at [226, 357] on div "Biscuit - Ultimate Eco Lunch Set (White) $198.95 Changed to Success Edited Bisc…" at bounding box center [184, 306] width 336 height 253
click at [225, 385] on span "Sage Green - Ultimate Eco Lunch Set (White)" at bounding box center [255, 388] width 110 height 6
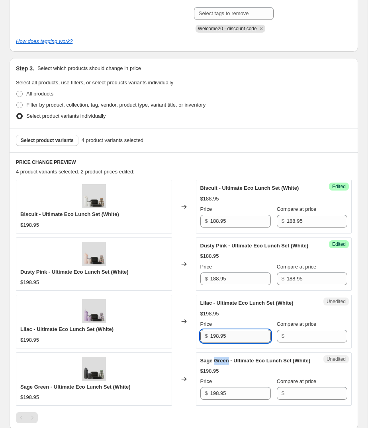
click at [228, 338] on input "198.95" at bounding box center [240, 336] width 60 height 13
click at [228, 337] on input "198.95" at bounding box center [240, 336] width 60 height 13
type input "198.95"
click at [292, 390] on input "Compare at price" at bounding box center [317, 393] width 60 height 13
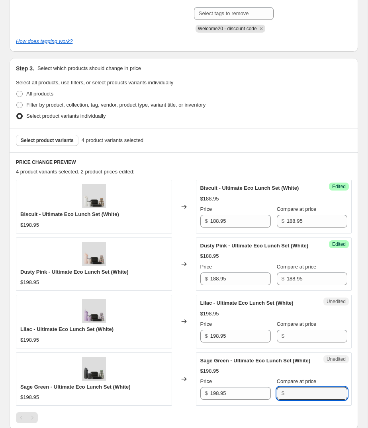
paste input "198.95"
type input "198.95"
click at [299, 332] on input "Compare at price" at bounding box center [317, 336] width 60 height 13
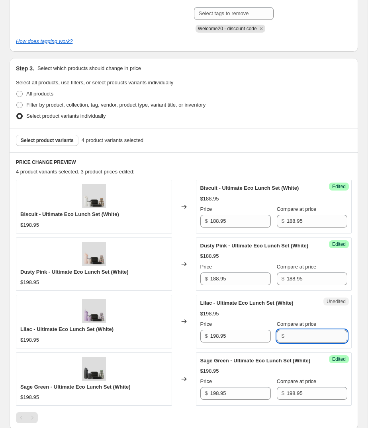
paste input "198.95"
type input "198.95"
click at [306, 278] on input "188.95" at bounding box center [317, 279] width 60 height 13
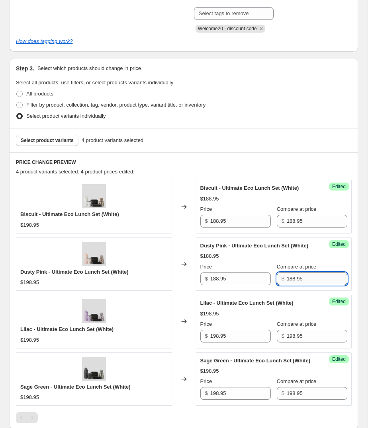
click at [306, 278] on input "188.95" at bounding box center [317, 279] width 60 height 13
paste input "9"
type input "198.95"
click at [308, 220] on input "188.95" at bounding box center [317, 221] width 60 height 13
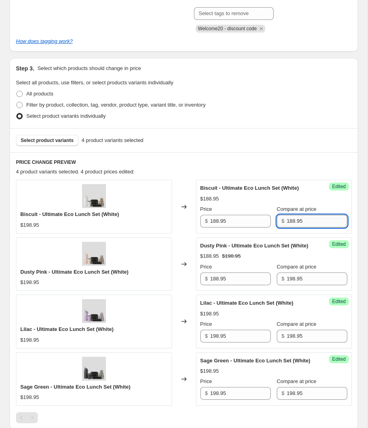
click at [308, 220] on input "188.95" at bounding box center [317, 221] width 60 height 13
paste input "9"
type input "198.95"
click at [213, 277] on input "188.95" at bounding box center [240, 279] width 60 height 13
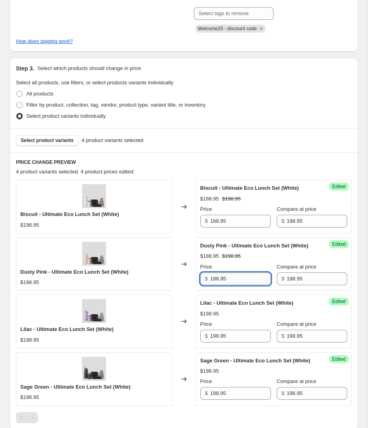
click at [213, 277] on input "188.95" at bounding box center [240, 279] width 60 height 13
click at [229, 336] on input "198.95" at bounding box center [240, 336] width 60 height 13
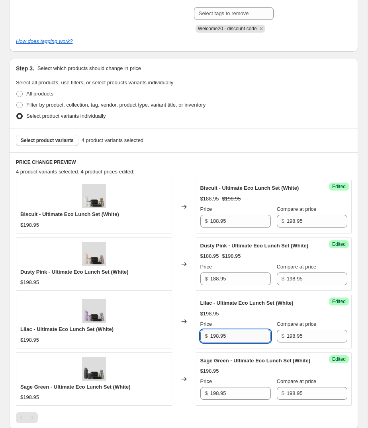
paste input "188.95"
click at [236, 339] on input "198.95188.95" at bounding box center [240, 336] width 60 height 13
paste input "text"
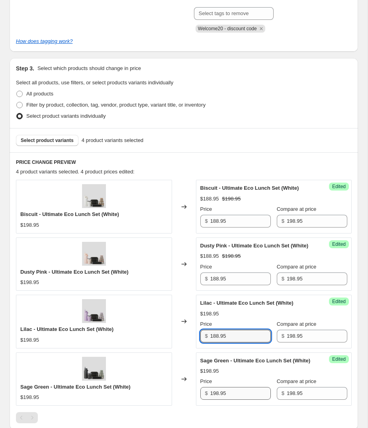
type input "188.95"
click at [232, 391] on input "198.95" at bounding box center [240, 393] width 60 height 13
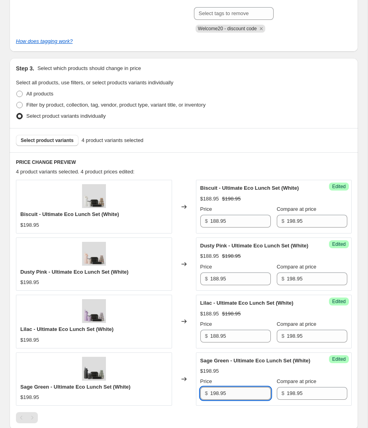
paste input "8"
type input "188.95"
click at [220, 417] on div at bounding box center [184, 417] width 336 height 11
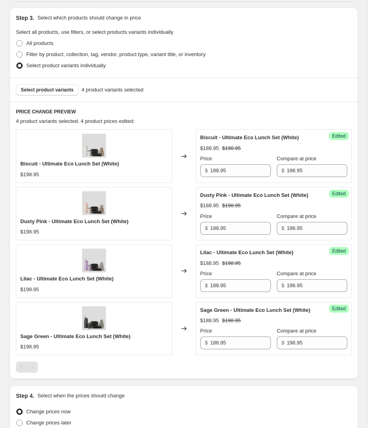
scroll to position [201, 0]
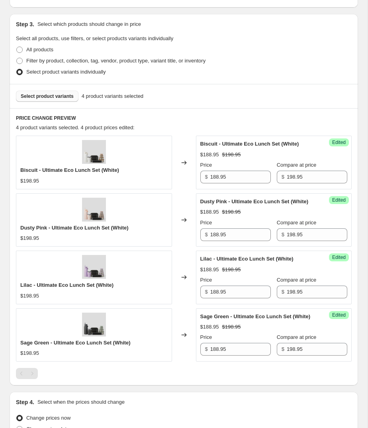
click at [49, 96] on span "Select product variants" at bounding box center [47, 96] width 53 height 6
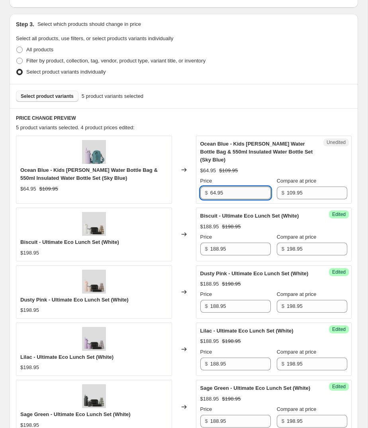
click at [236, 187] on input "64.95" at bounding box center [240, 193] width 60 height 13
type input "6"
type input "49.95"
click at [252, 99] on div "Select product variants 5 product variants selected" at bounding box center [184, 96] width 336 height 11
click at [54, 96] on span "Select product variants" at bounding box center [47, 96] width 53 height 6
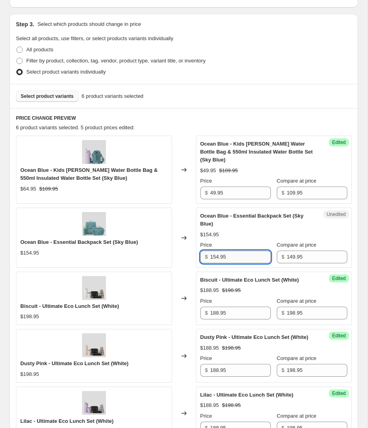
click at [240, 251] on input "154.95" at bounding box center [240, 257] width 60 height 13
type input "104.95"
click at [49, 97] on span "Select product variants" at bounding box center [47, 96] width 53 height 6
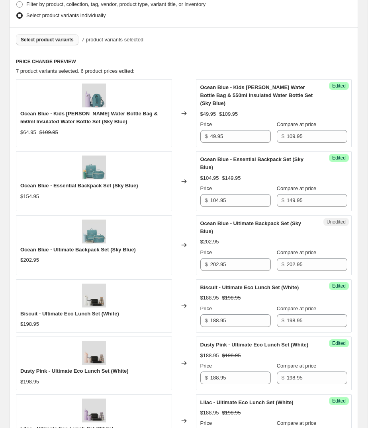
scroll to position [258, 0]
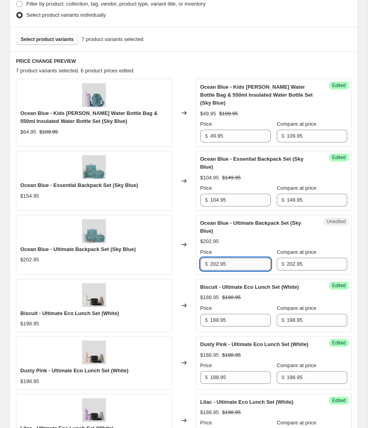
click at [230, 258] on input "202.95" at bounding box center [240, 264] width 60 height 13
click at [237, 258] on input "202.95" at bounding box center [240, 264] width 60 height 13
type input "149.95"
click at [355, 243] on div "PRICE CHANGE PREVIEW 7 product variants selected. 6 product prices edited: Ocea…" at bounding box center [184, 289] width 348 height 477
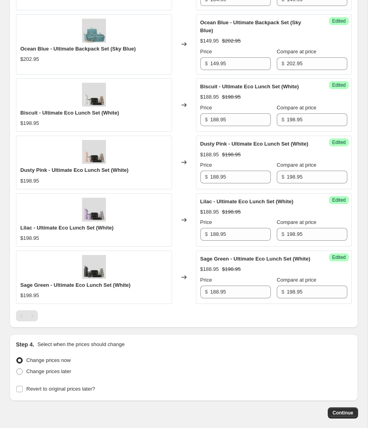
scroll to position [488, 0]
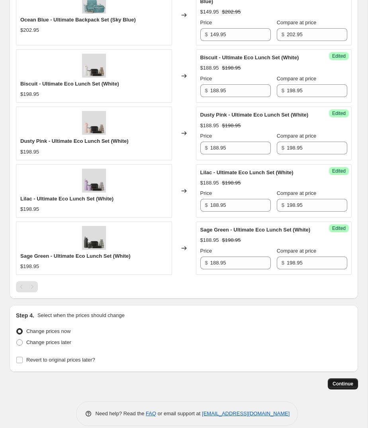
click at [347, 381] on span "Continue" at bounding box center [342, 384] width 21 height 6
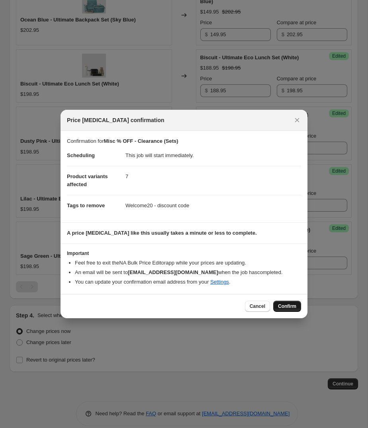
click at [285, 306] on span "Confirm" at bounding box center [287, 306] width 18 height 6
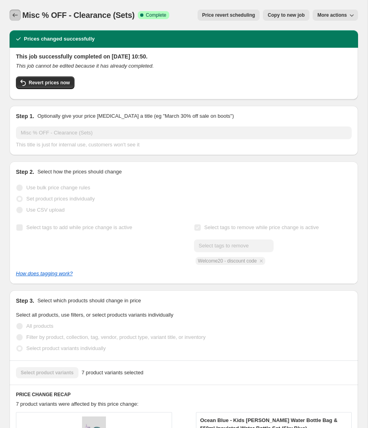
click at [11, 10] on button "Price change jobs" at bounding box center [15, 15] width 11 height 11
